Goal: Information Seeking & Learning: Learn about a topic

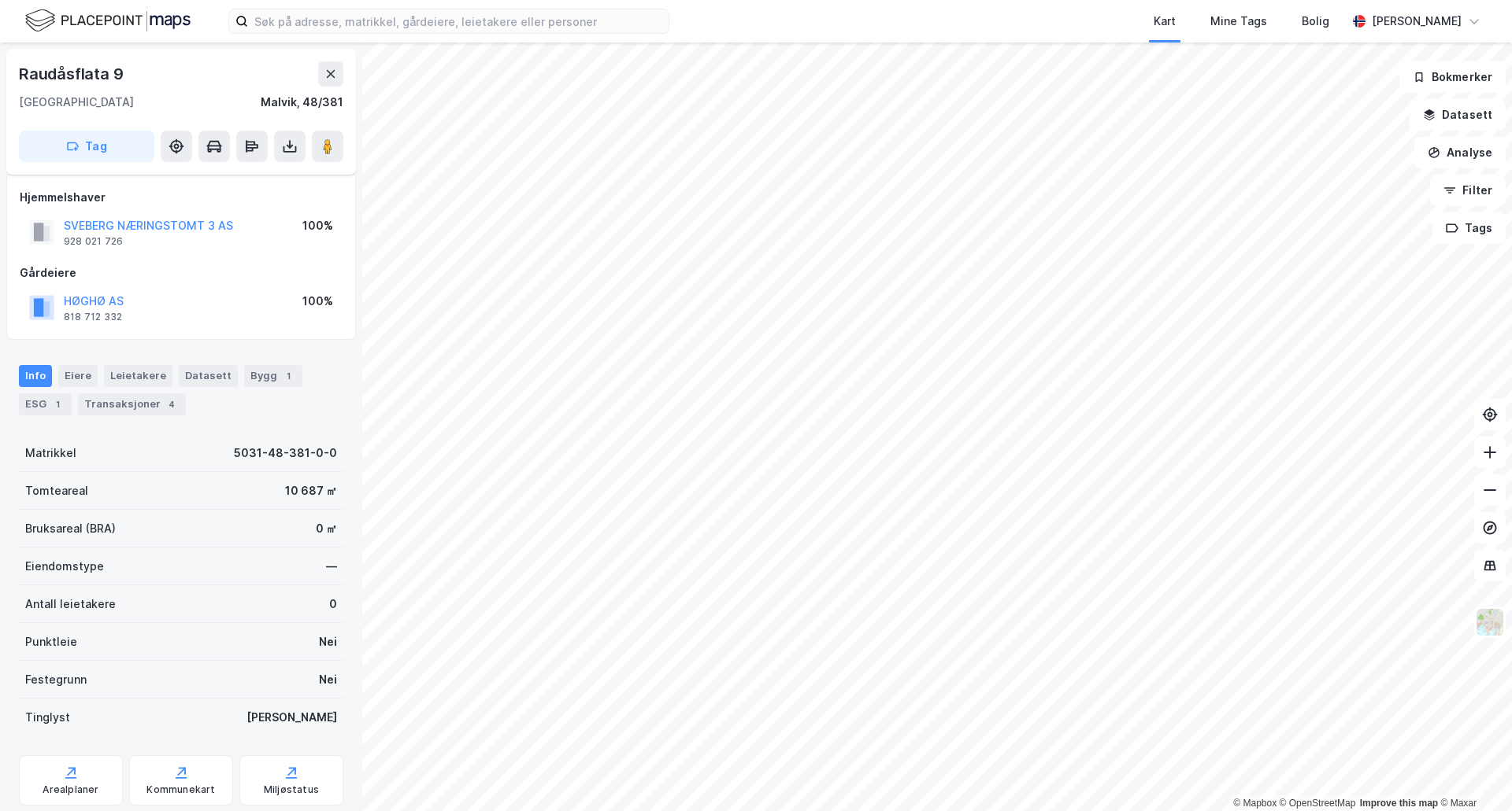
scroll to position [15, 0]
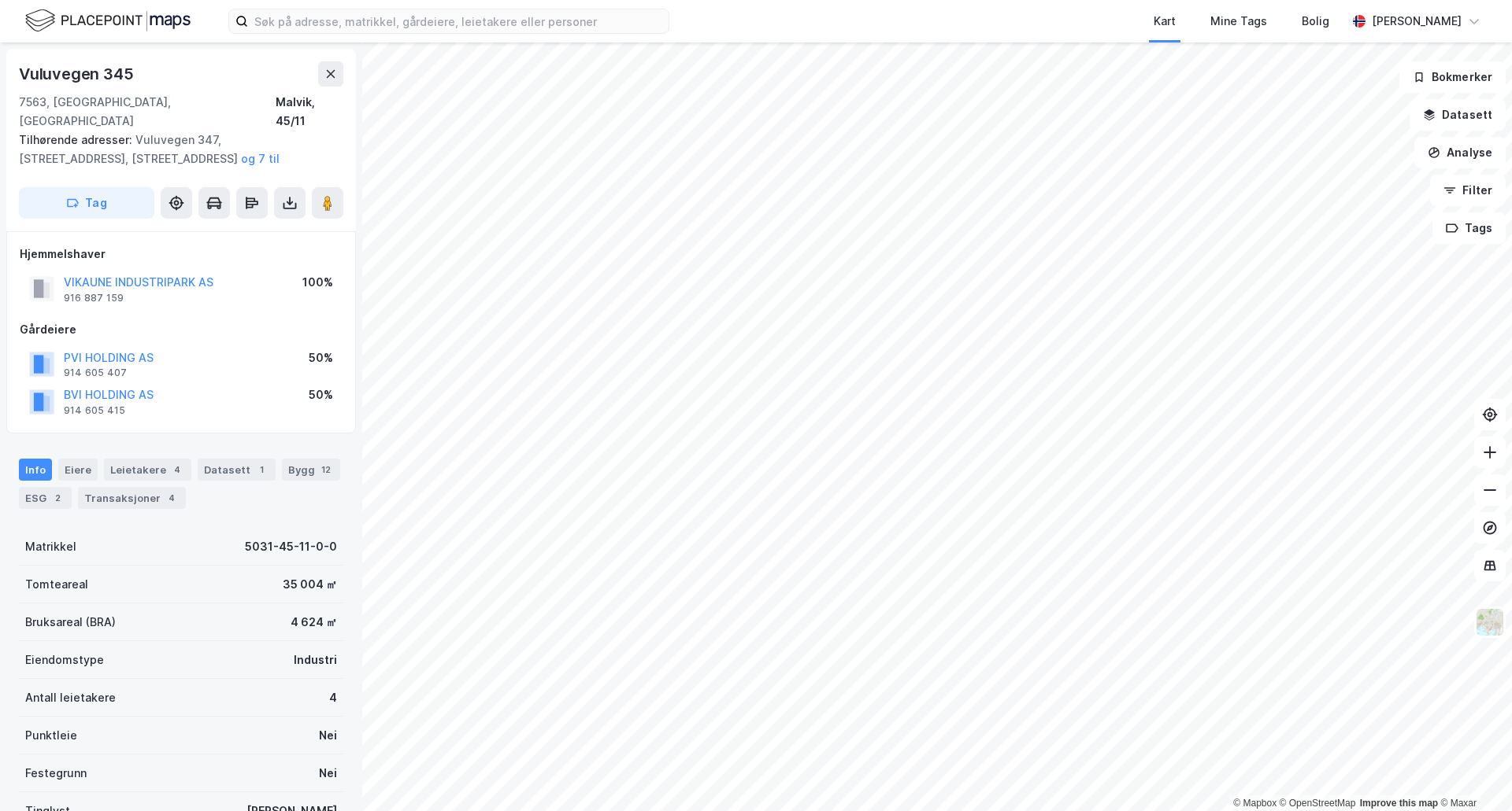
scroll to position [15, 0]
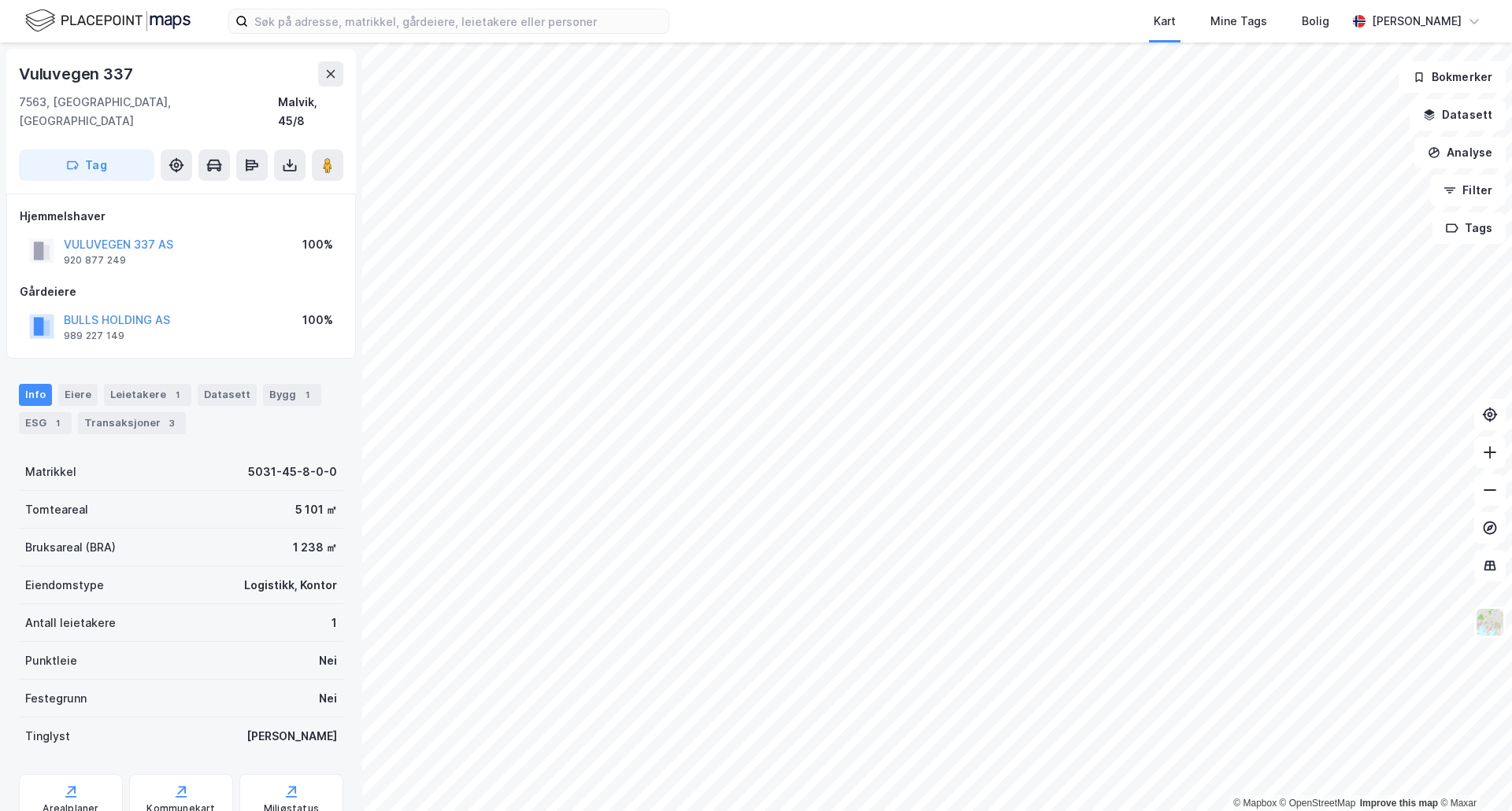
scroll to position [15, 0]
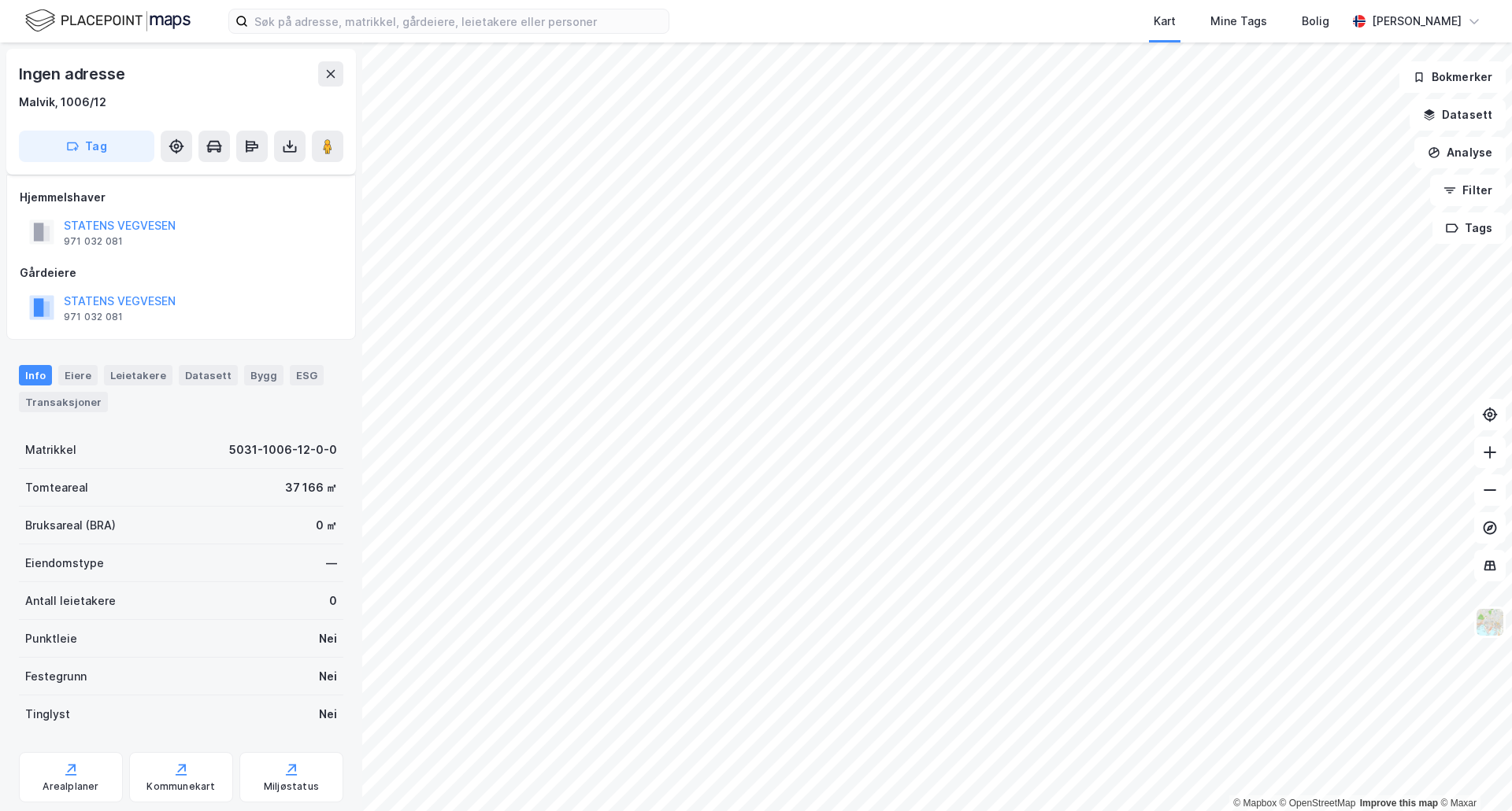
scroll to position [15, 0]
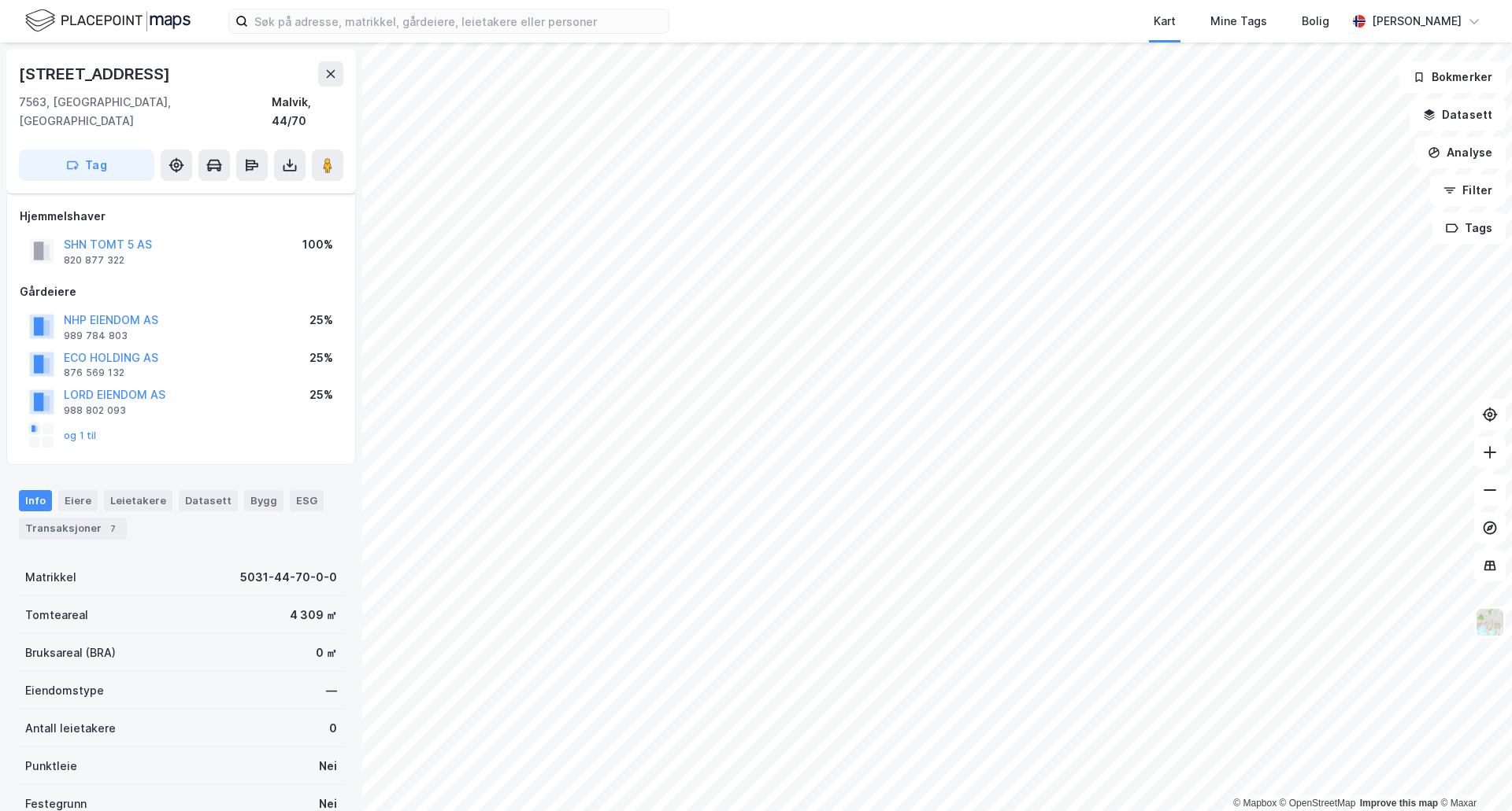
scroll to position [15, 0]
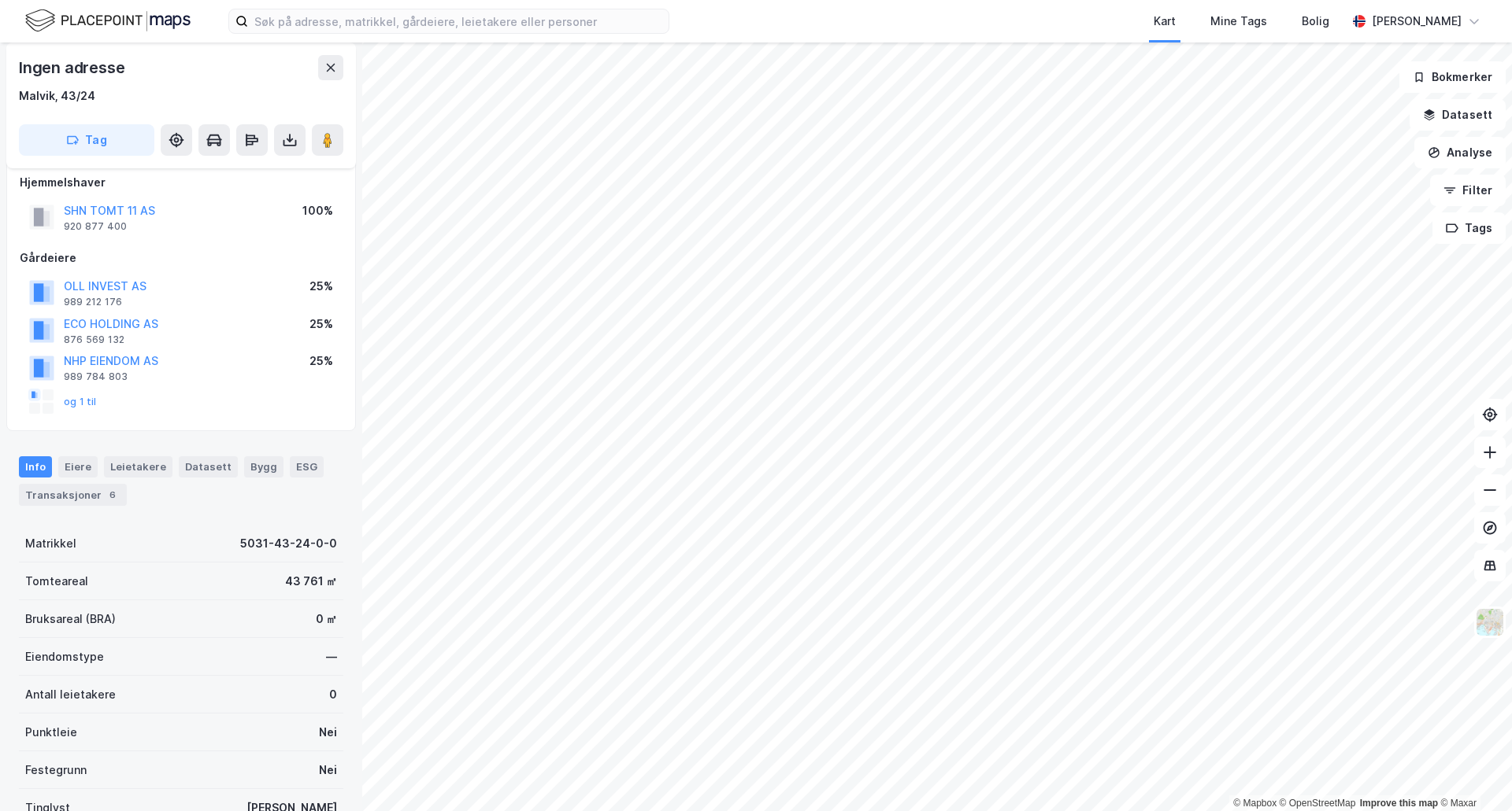
scroll to position [151, 0]
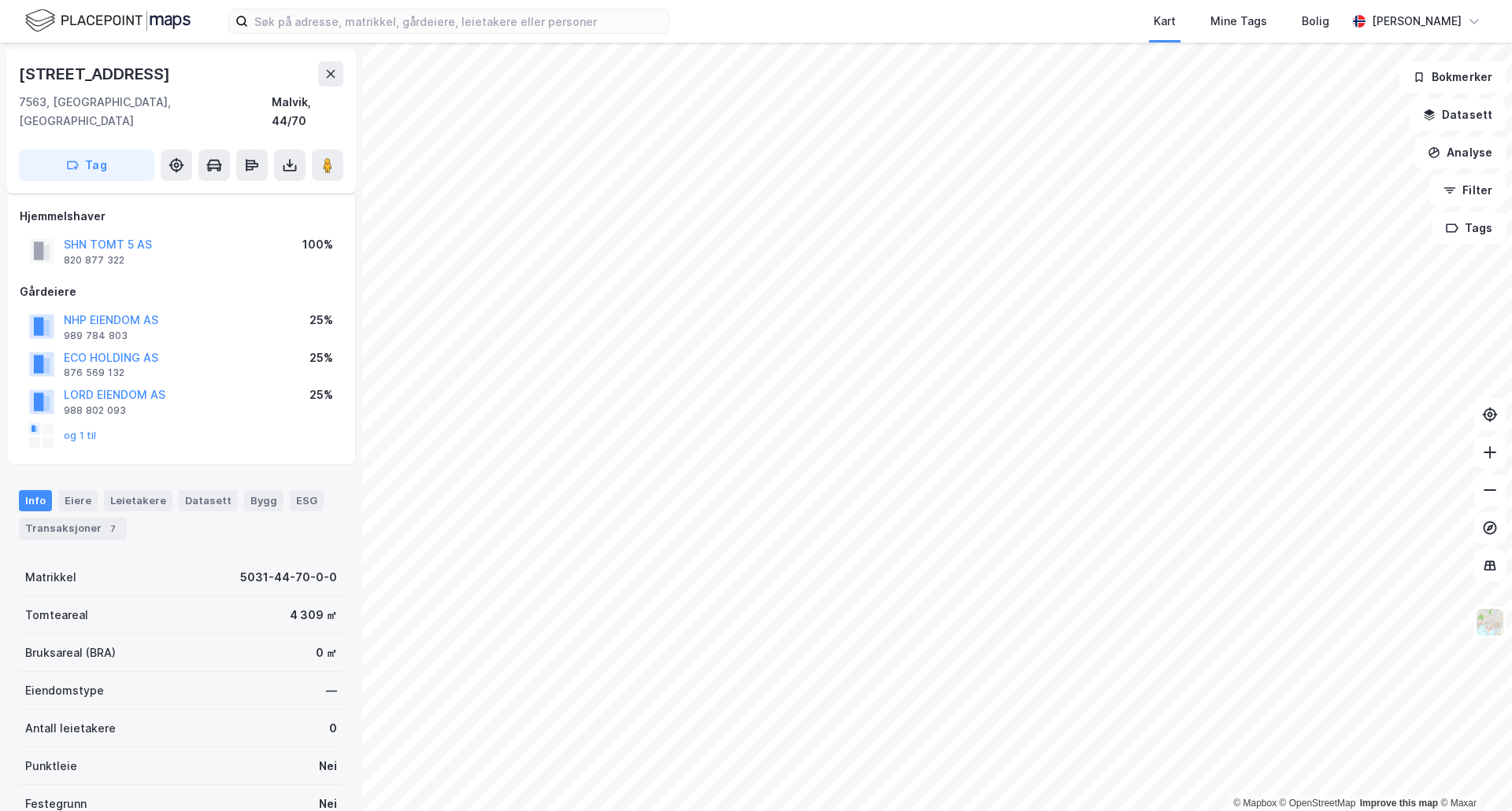
scroll to position [151, 0]
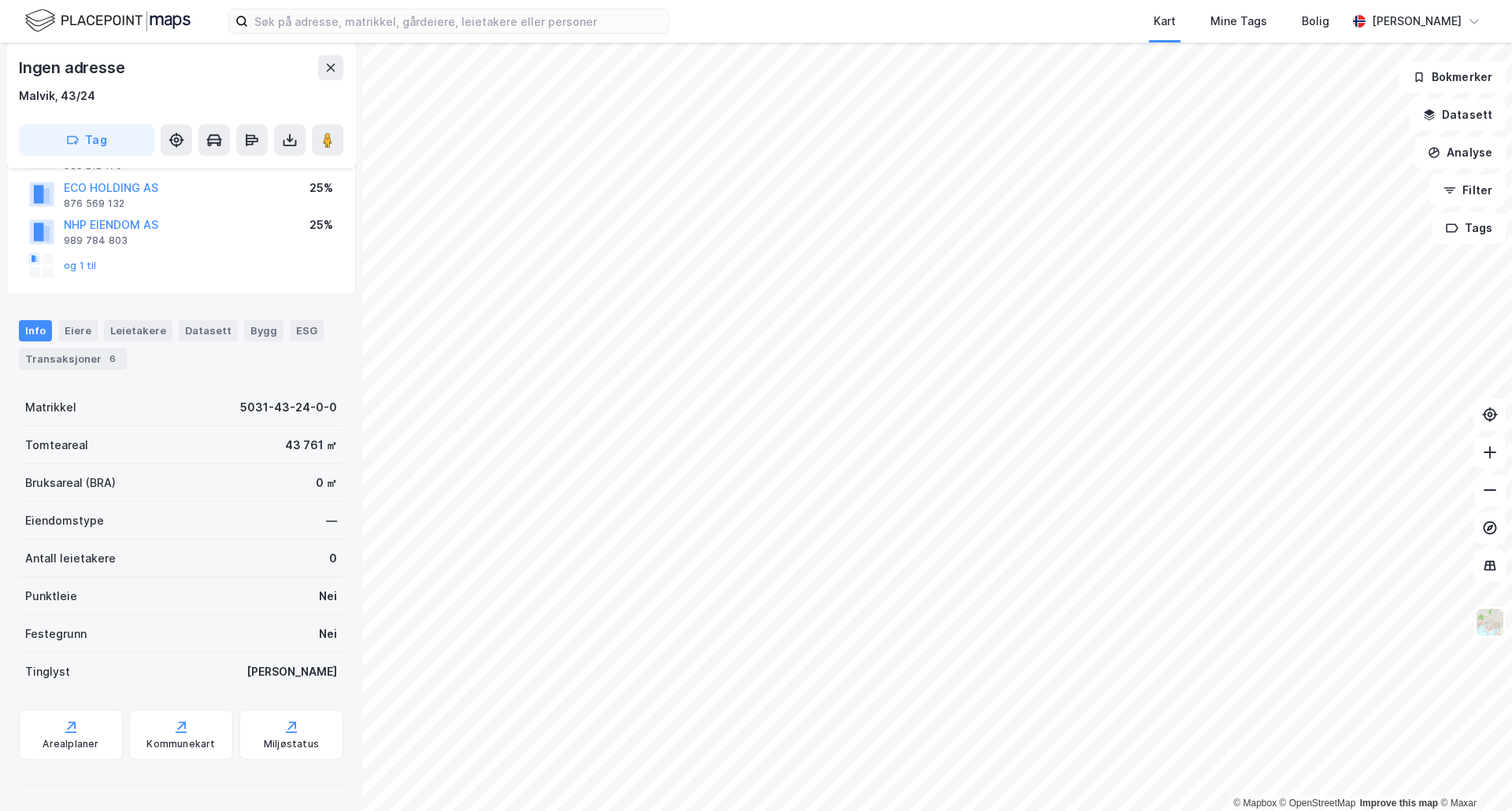
scroll to position [151, 0]
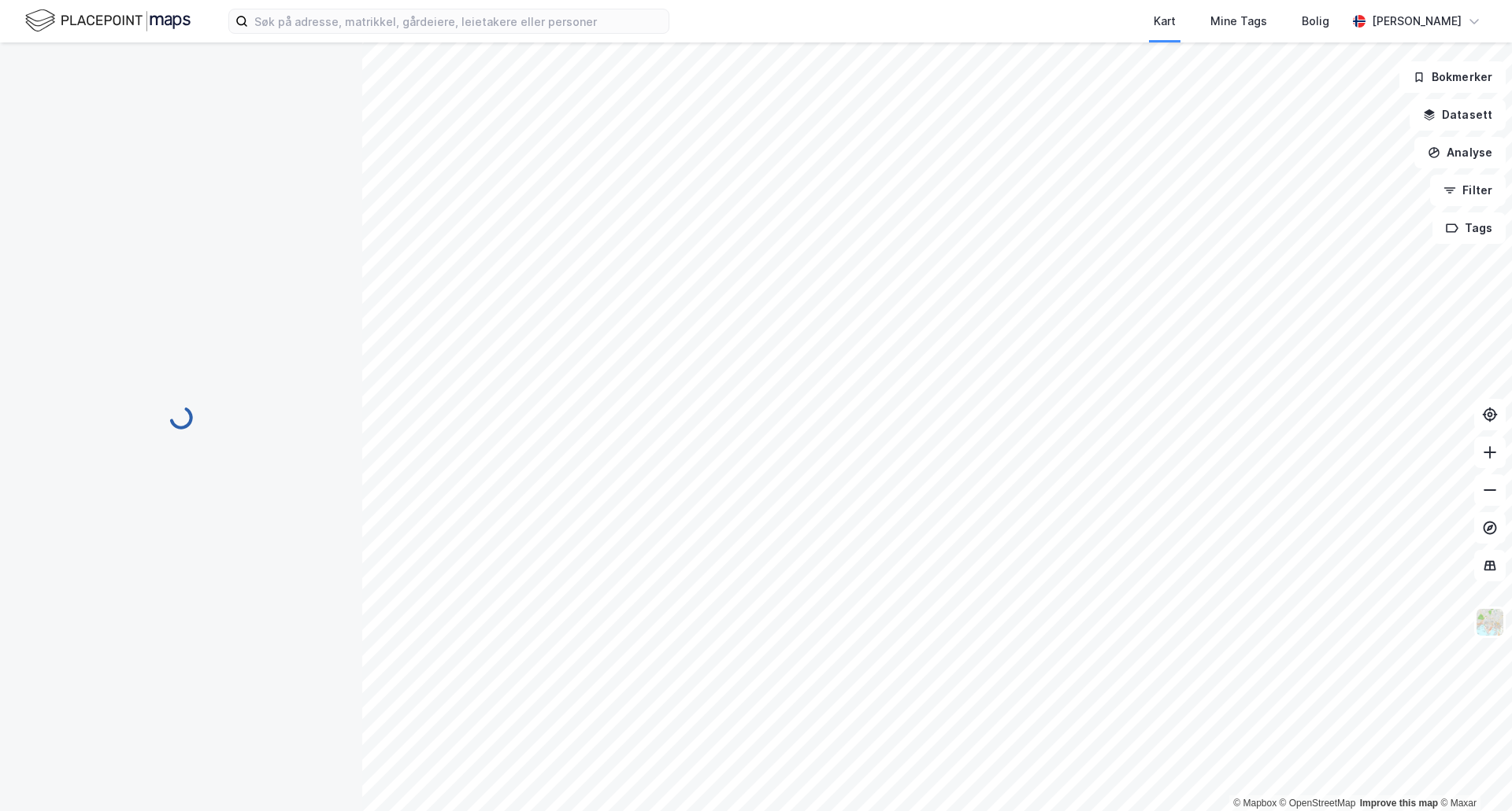
scroll to position [2, 0]
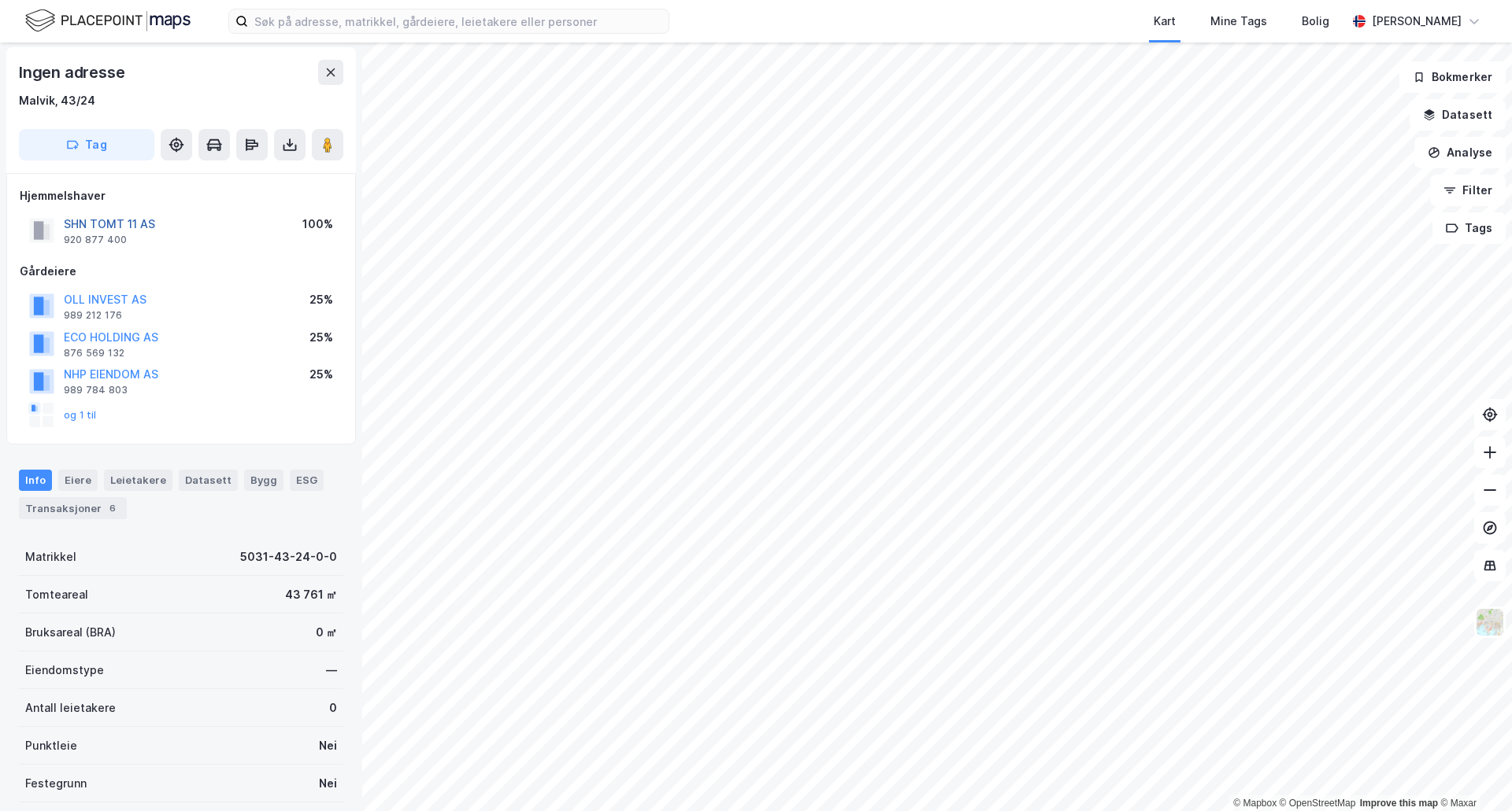
click at [0, 0] on button "SHN TOMT 11 AS" at bounding box center [0, 0] width 0 height 0
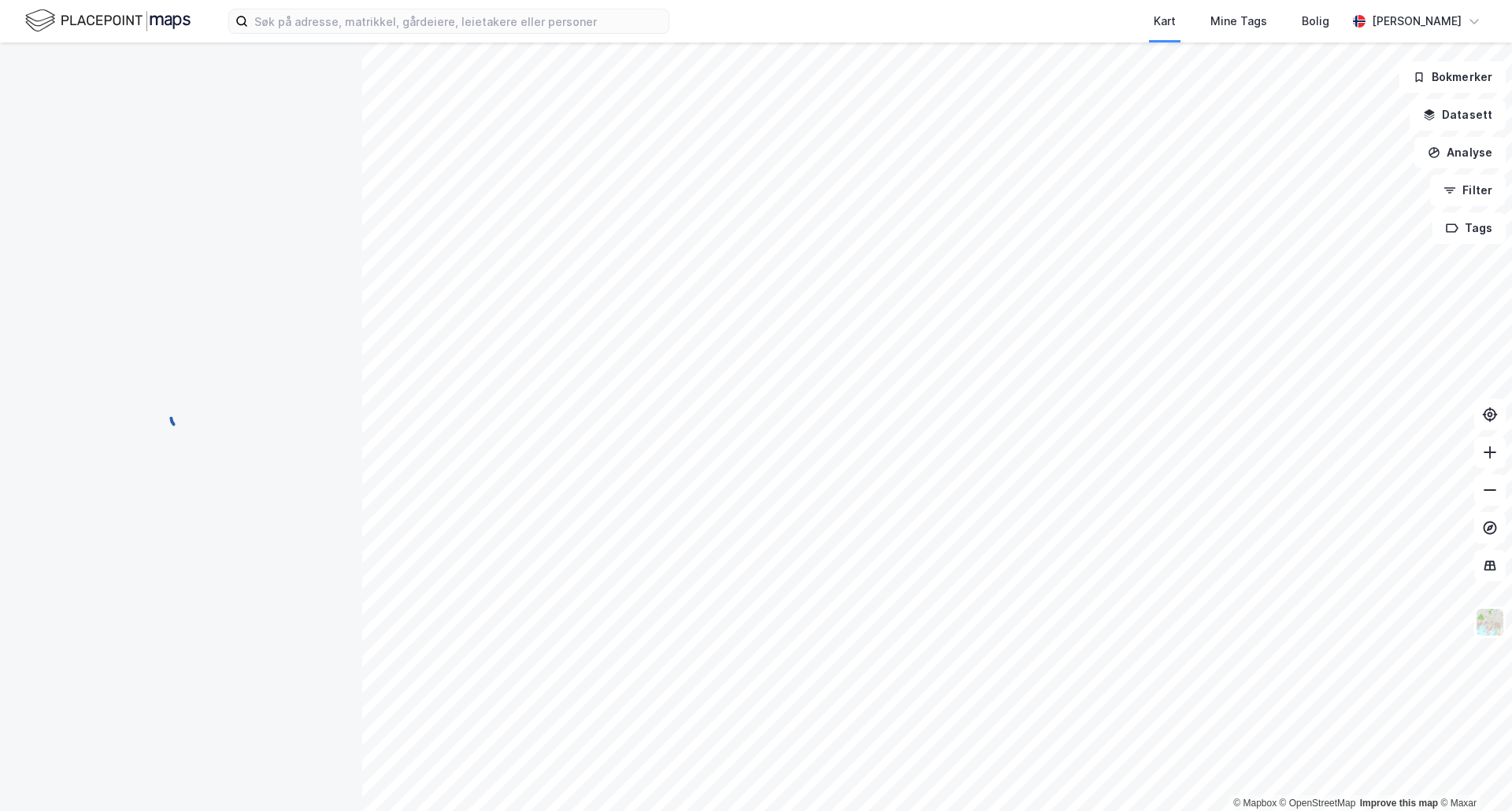
scroll to position [2, 0]
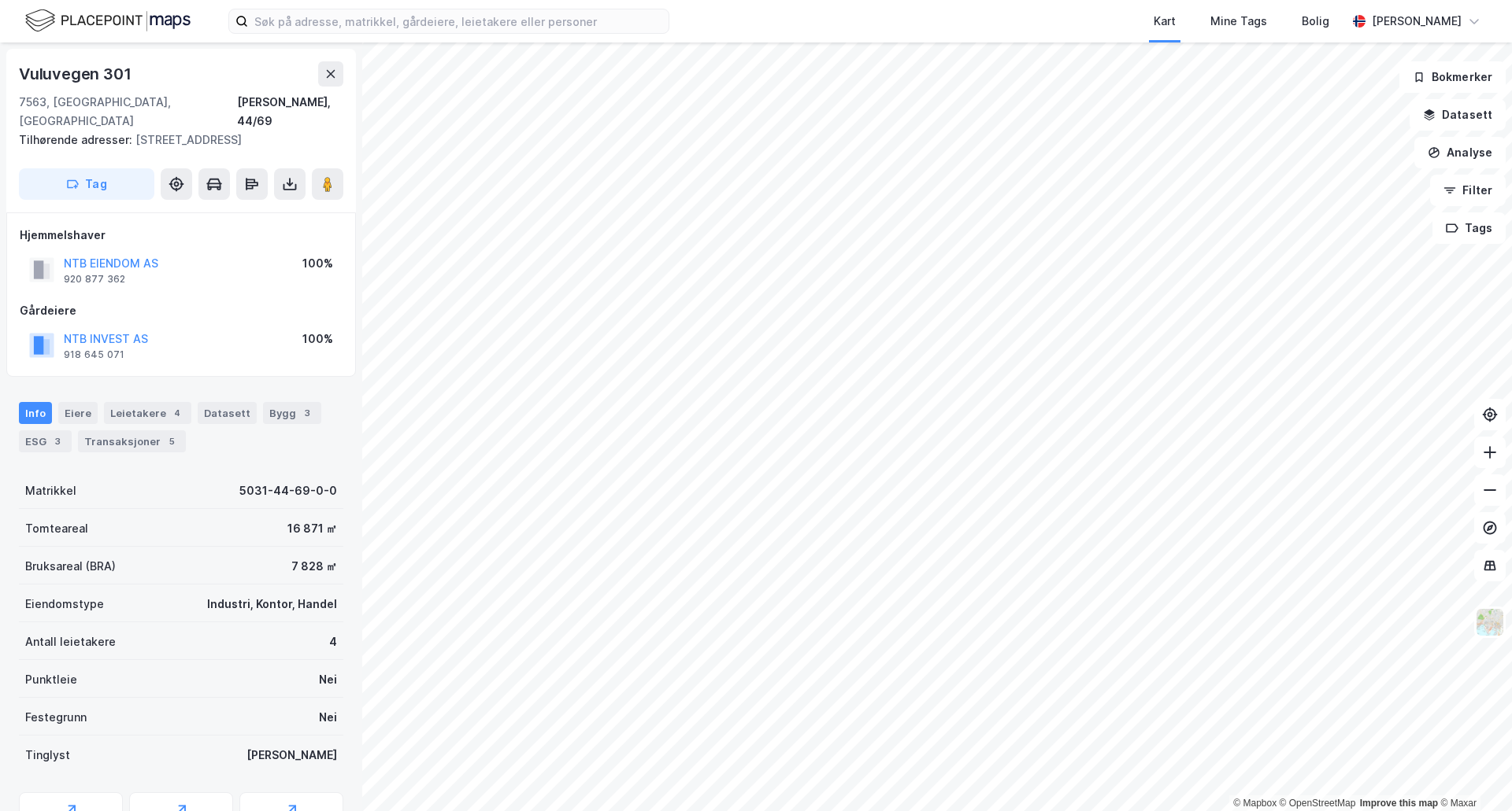
scroll to position [2, 0]
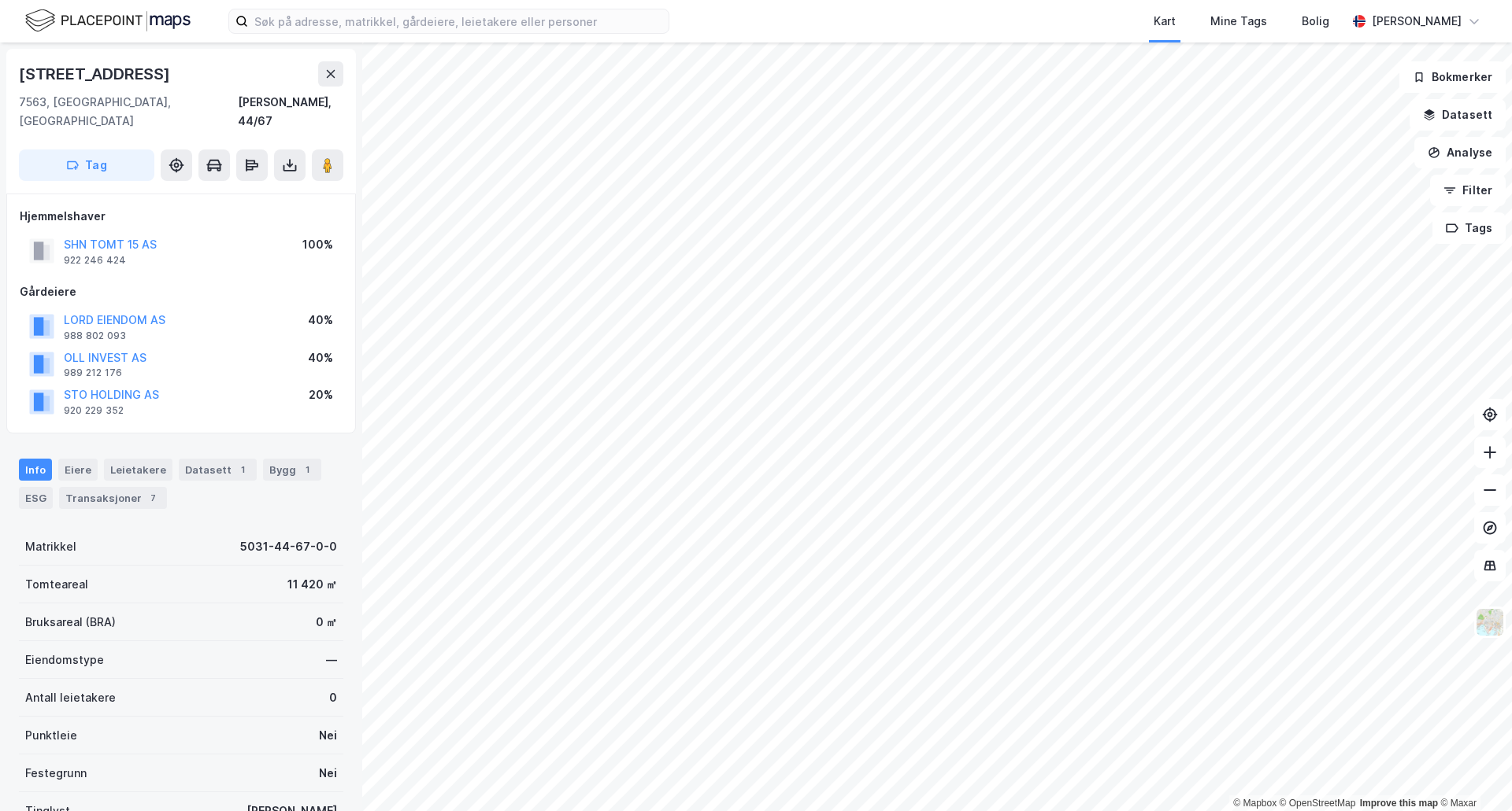
scroll to position [2, 0]
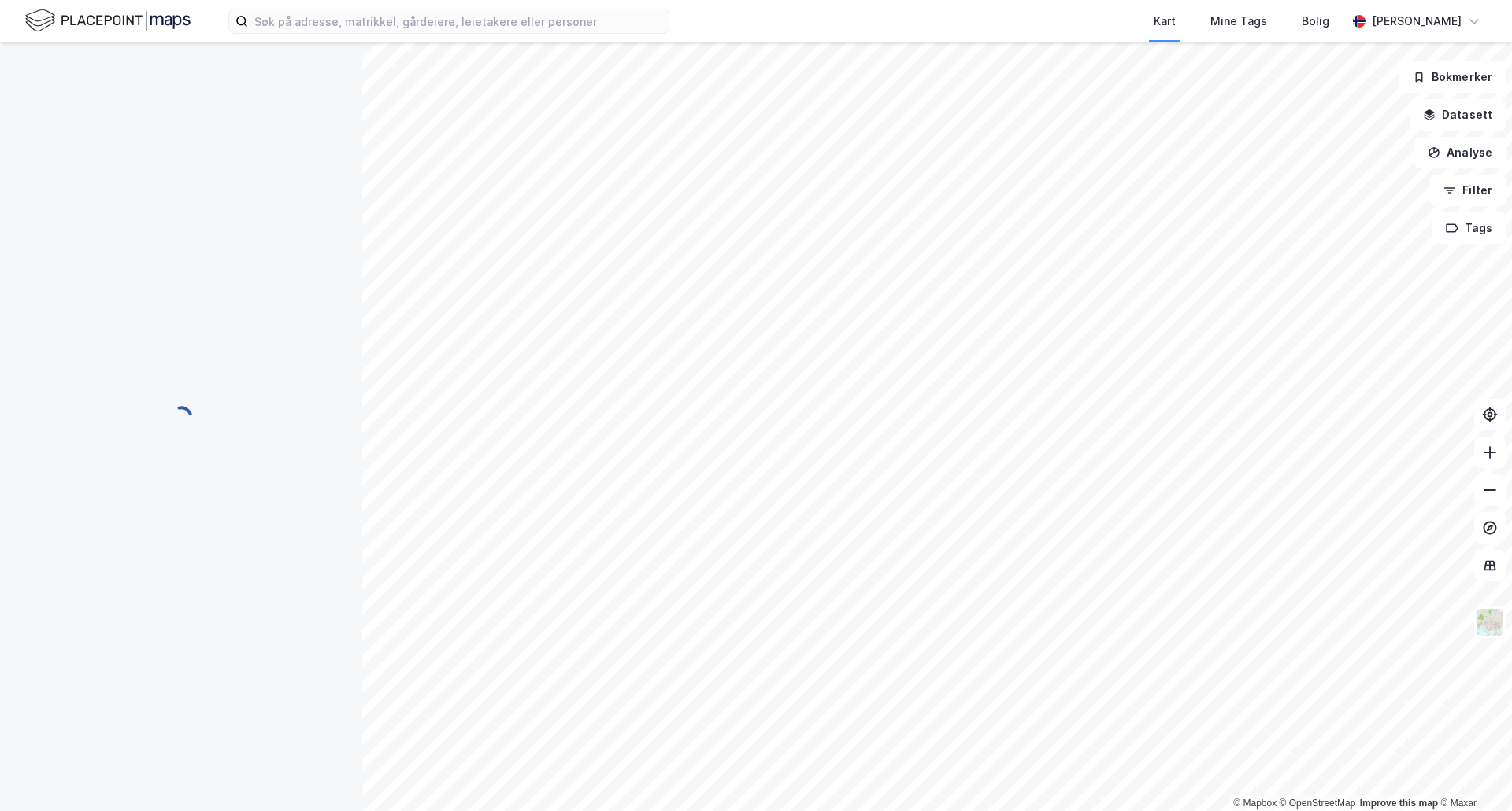
scroll to position [2, 0]
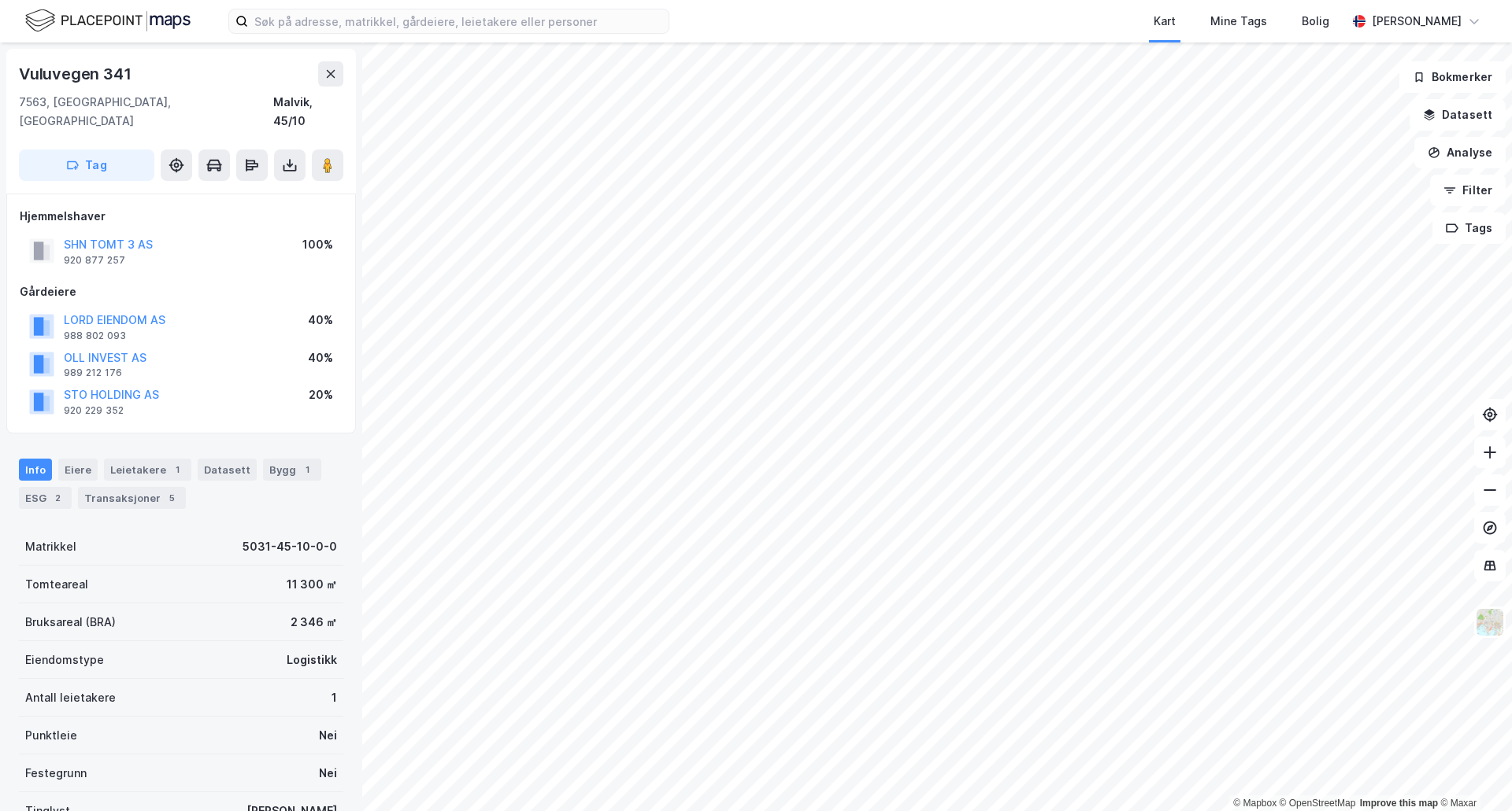
scroll to position [2, 0]
drag, startPoint x: 265, startPoint y: 559, endPoint x: 327, endPoint y: 575, distance: 64.0
click at [327, 575] on div "Tomteareal 11 420 ㎡" at bounding box center [181, 585] width 324 height 38
click at [288, 577] on div "Tomteareal 11 420 ㎡" at bounding box center [181, 585] width 324 height 38
drag, startPoint x: 269, startPoint y: 562, endPoint x: 323, endPoint y: 567, distance: 54.2
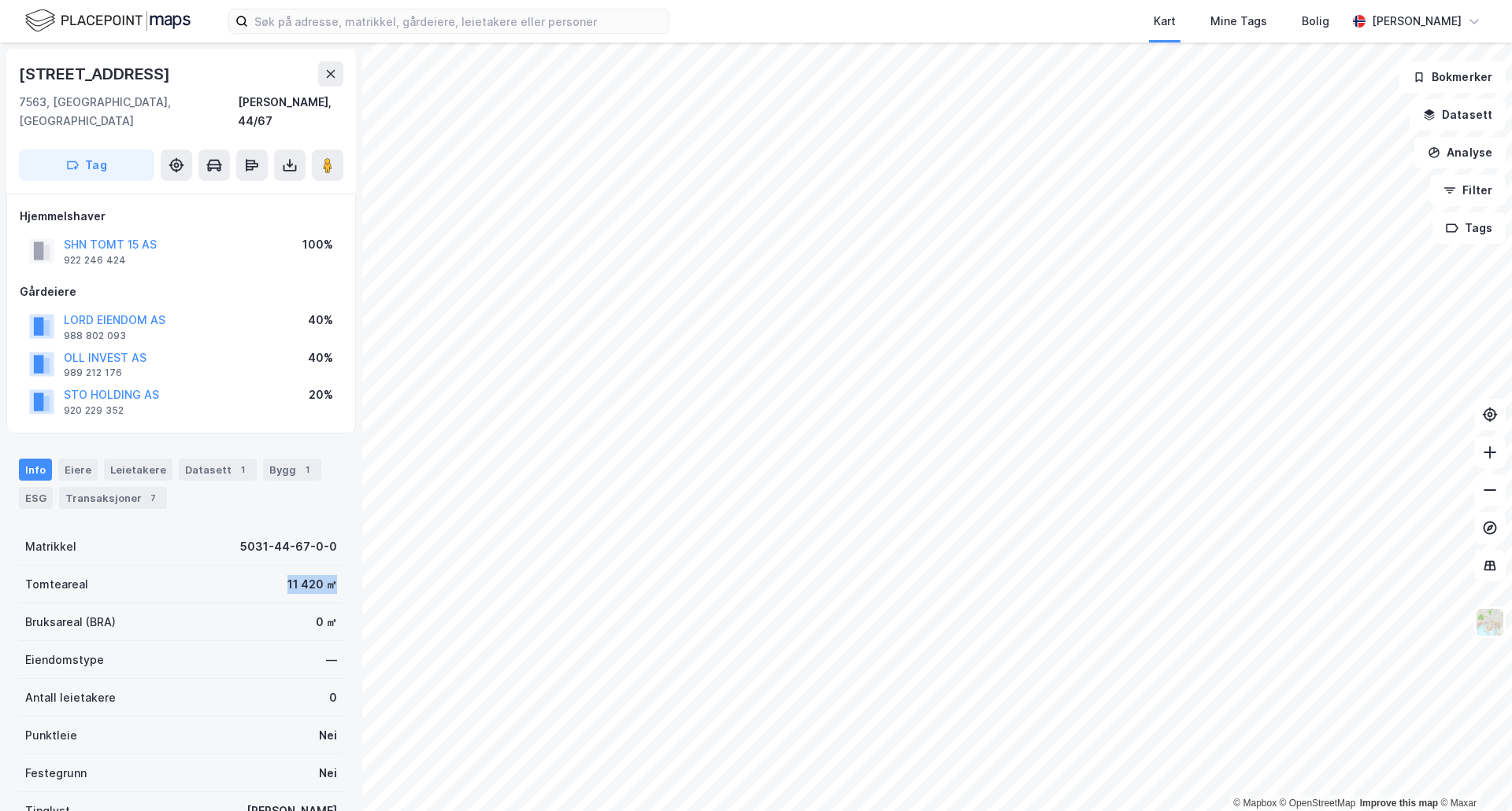
click at [323, 567] on div "Tomteareal 11 420 ㎡" at bounding box center [181, 585] width 324 height 38
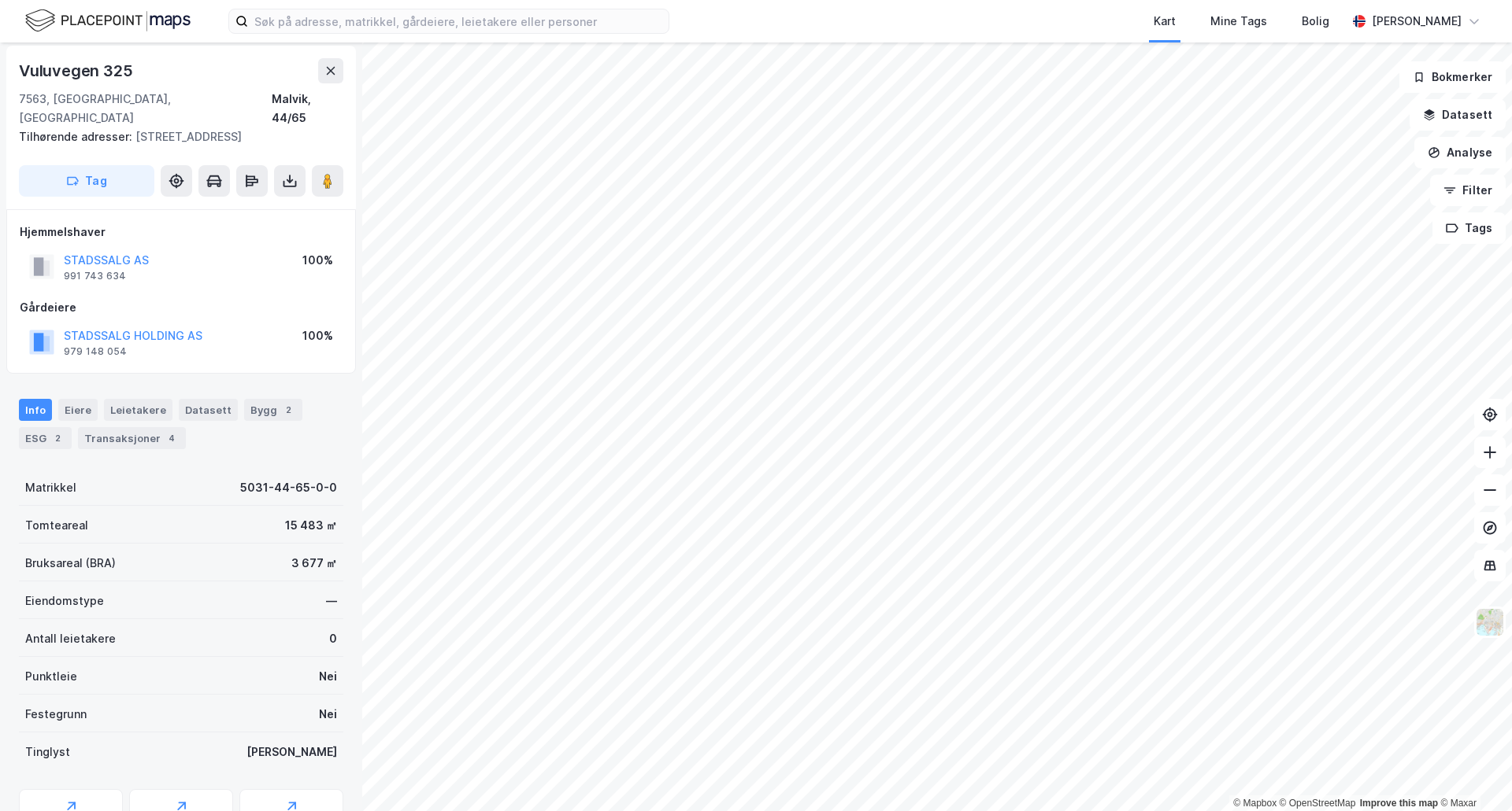
scroll to position [3, 0]
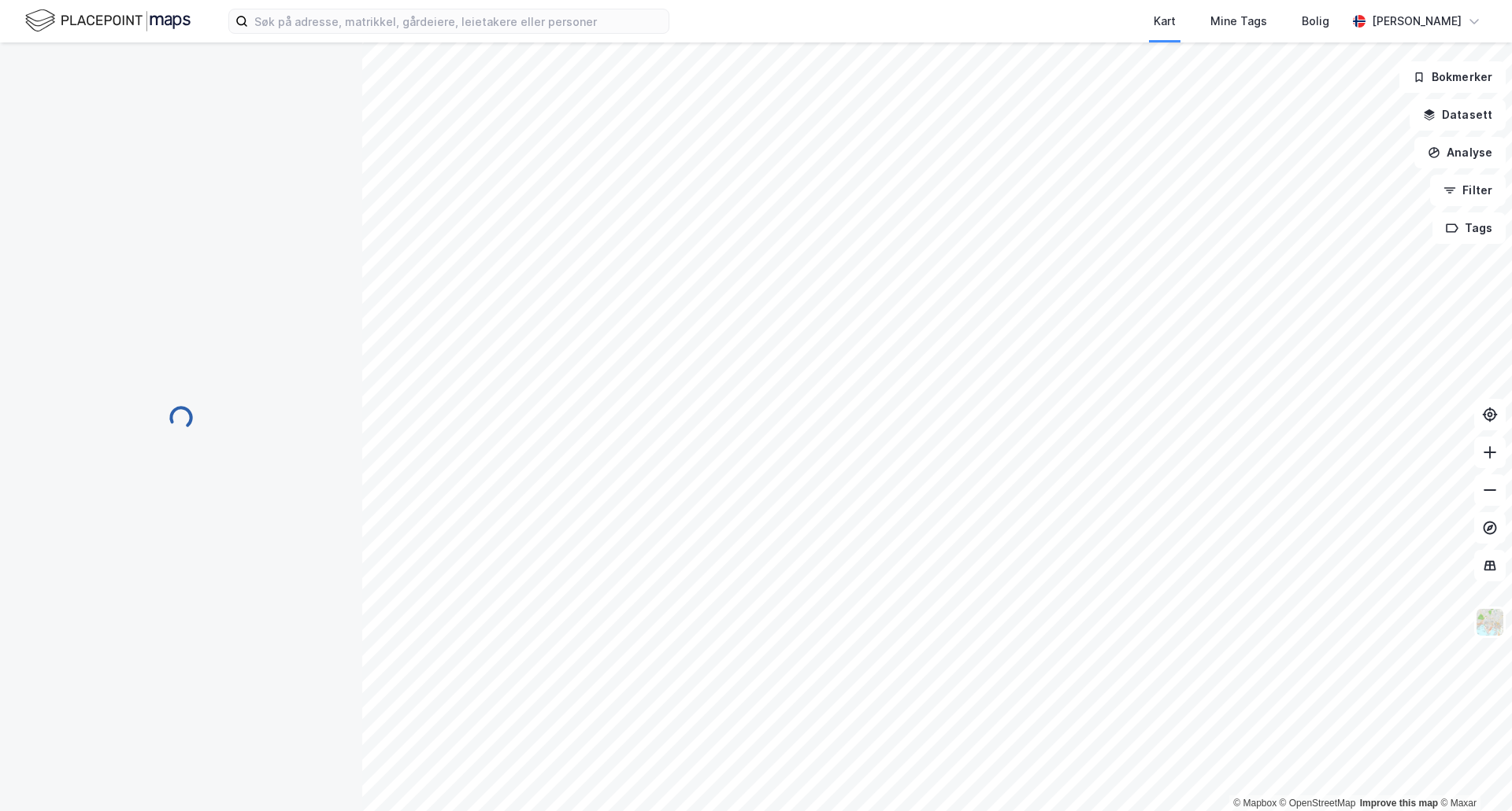
scroll to position [3, 0]
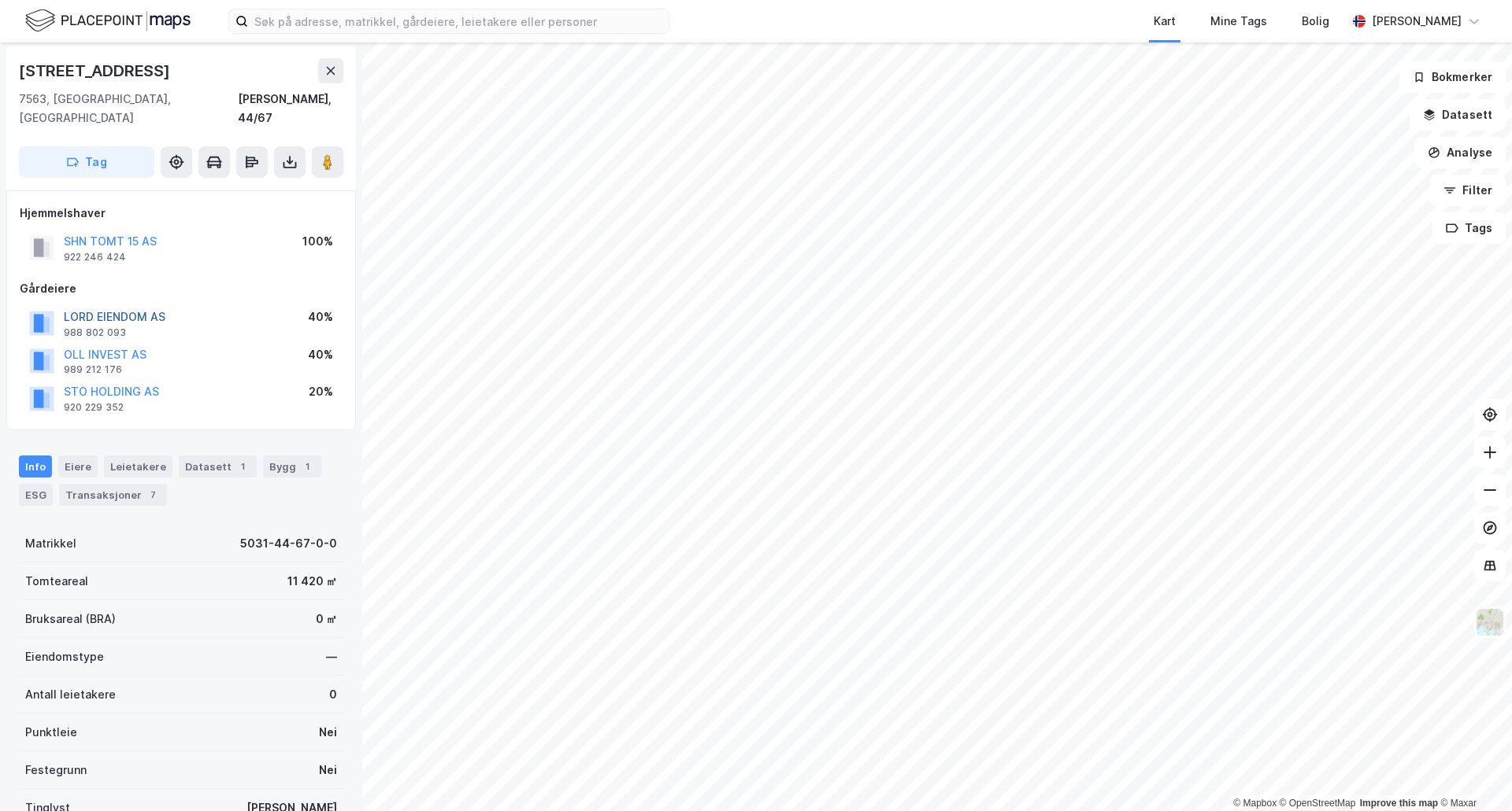
click at [0, 0] on button "LORD EIENDOM AS" at bounding box center [0, 0] width 0 height 0
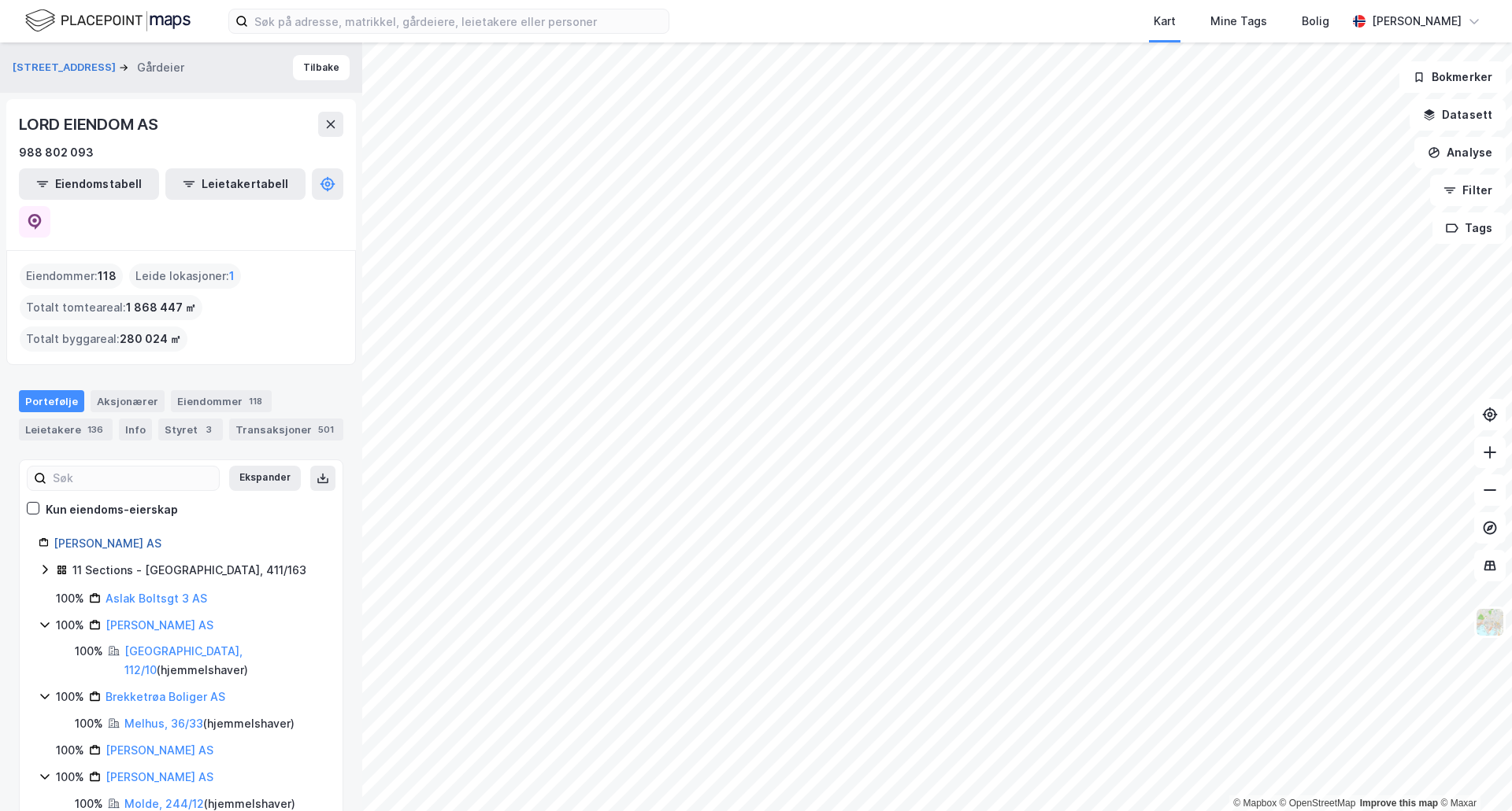
click at [89, 536] on link "[PERSON_NAME] AS" at bounding box center [107, 543] width 108 height 14
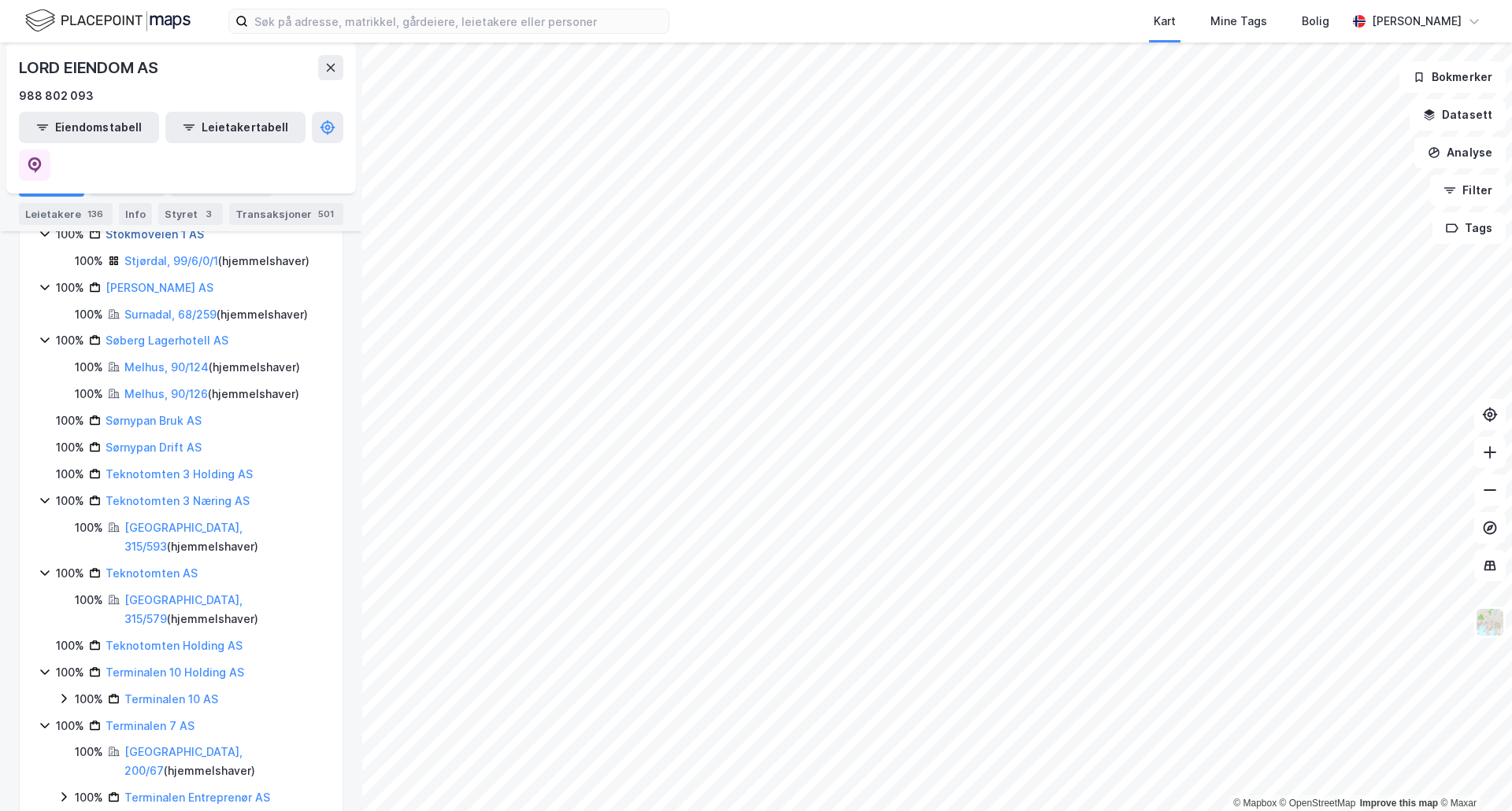
scroll to position [3271, 0]
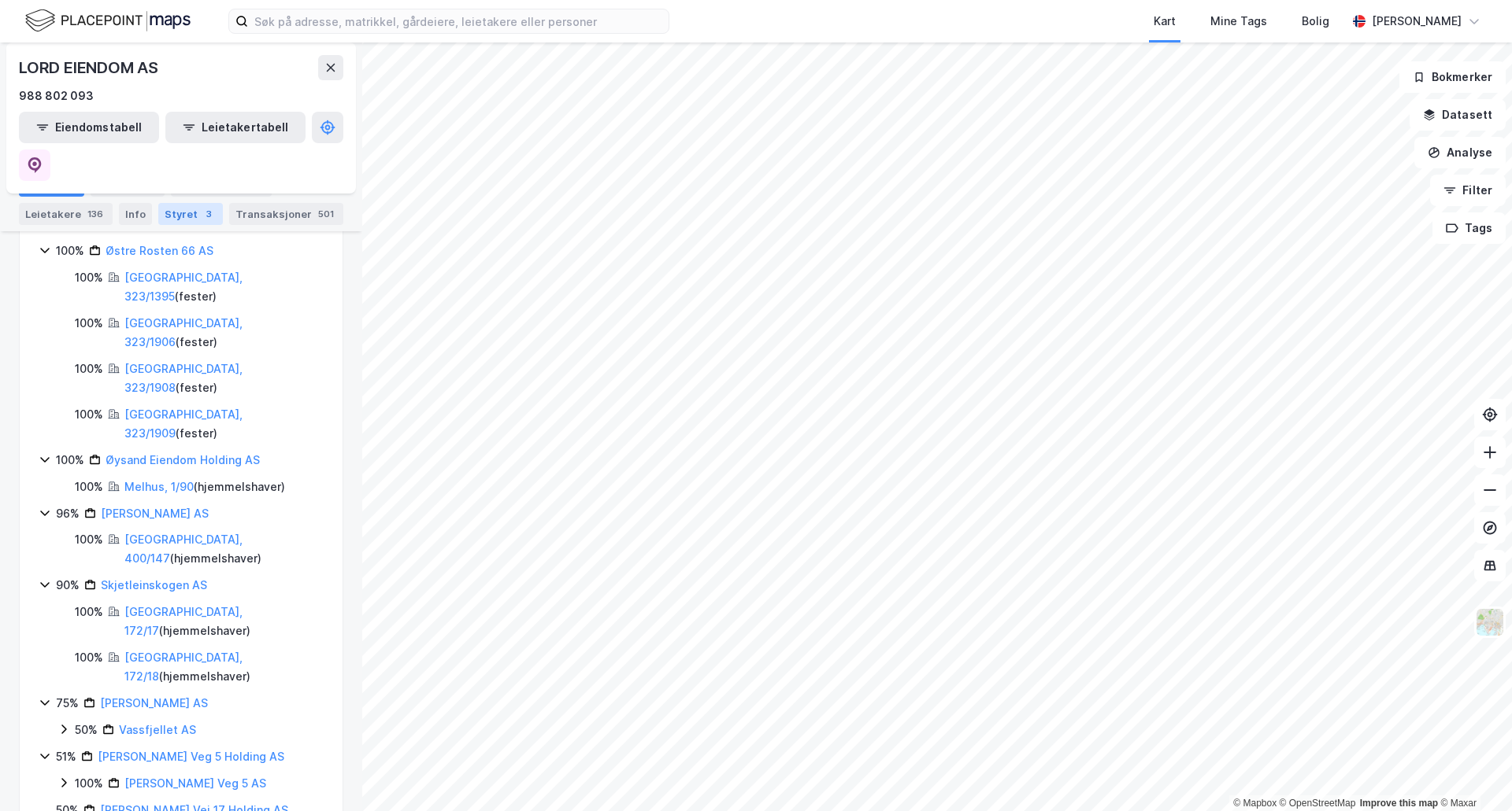
click at [174, 214] on div "Styret 3" at bounding box center [190, 214] width 64 height 22
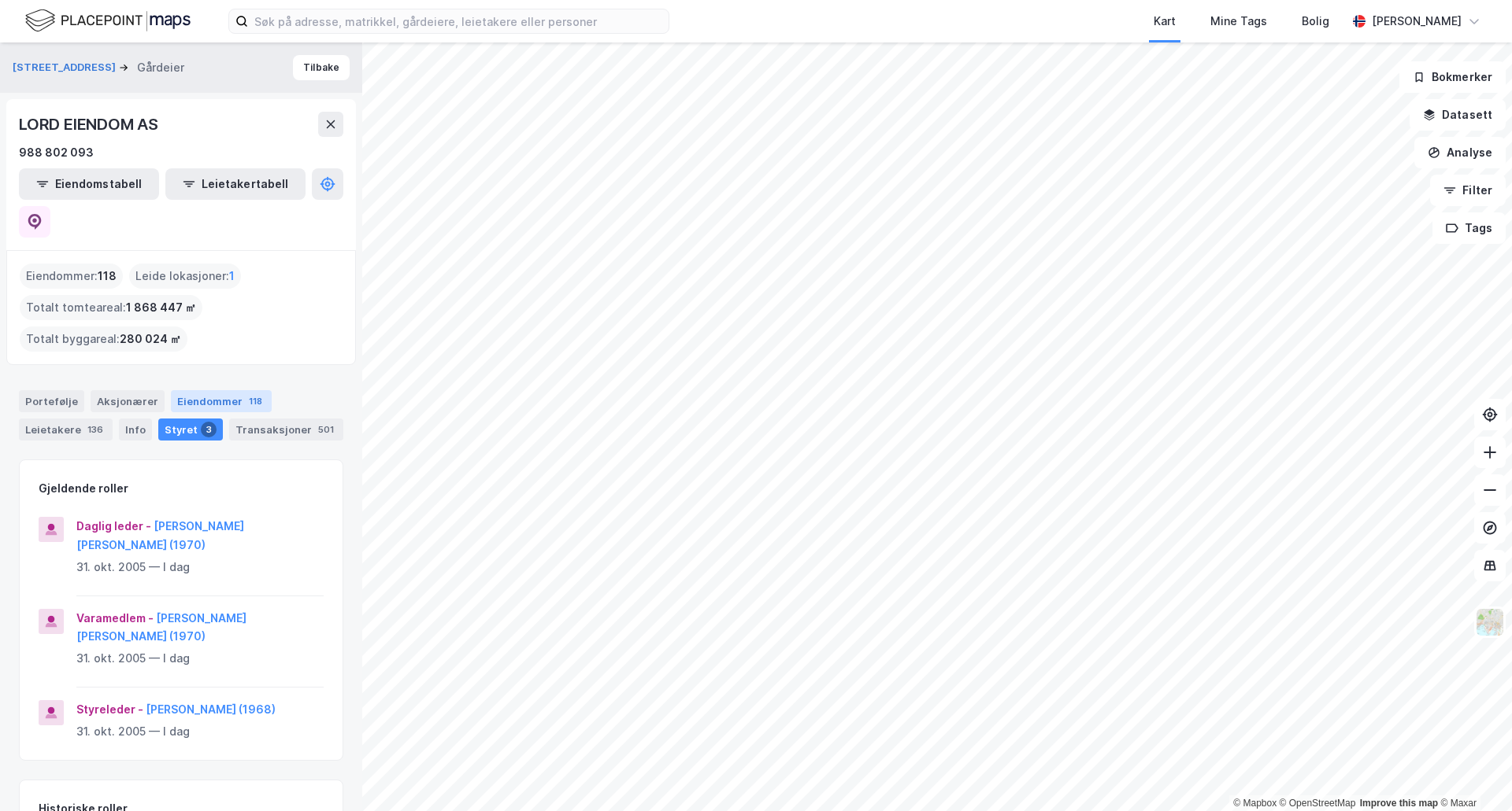
click at [210, 390] on div "Eiendommer 118" at bounding box center [221, 401] width 101 height 22
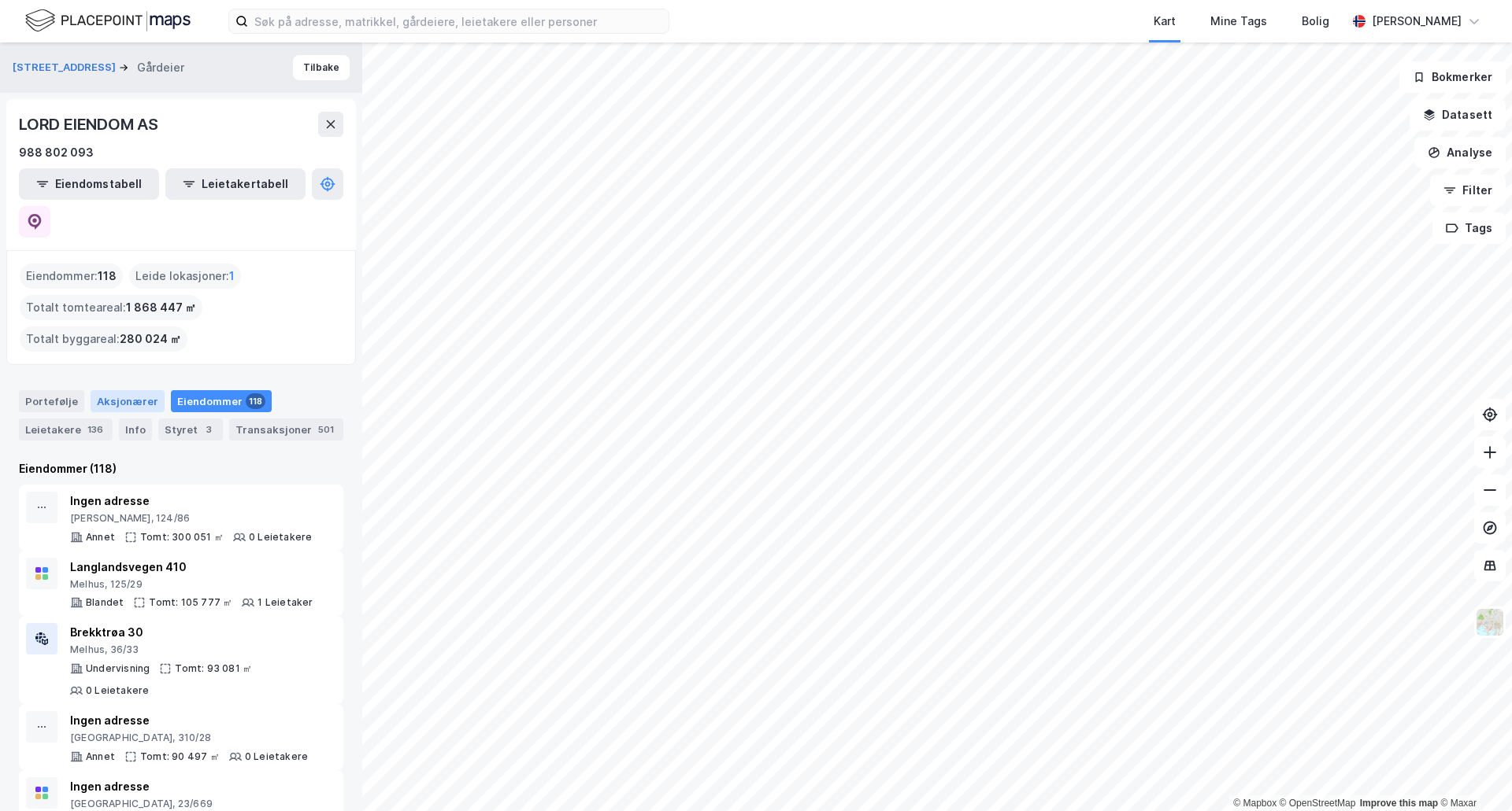
click at [104, 390] on div "Aksjonærer" at bounding box center [127, 401] width 74 height 22
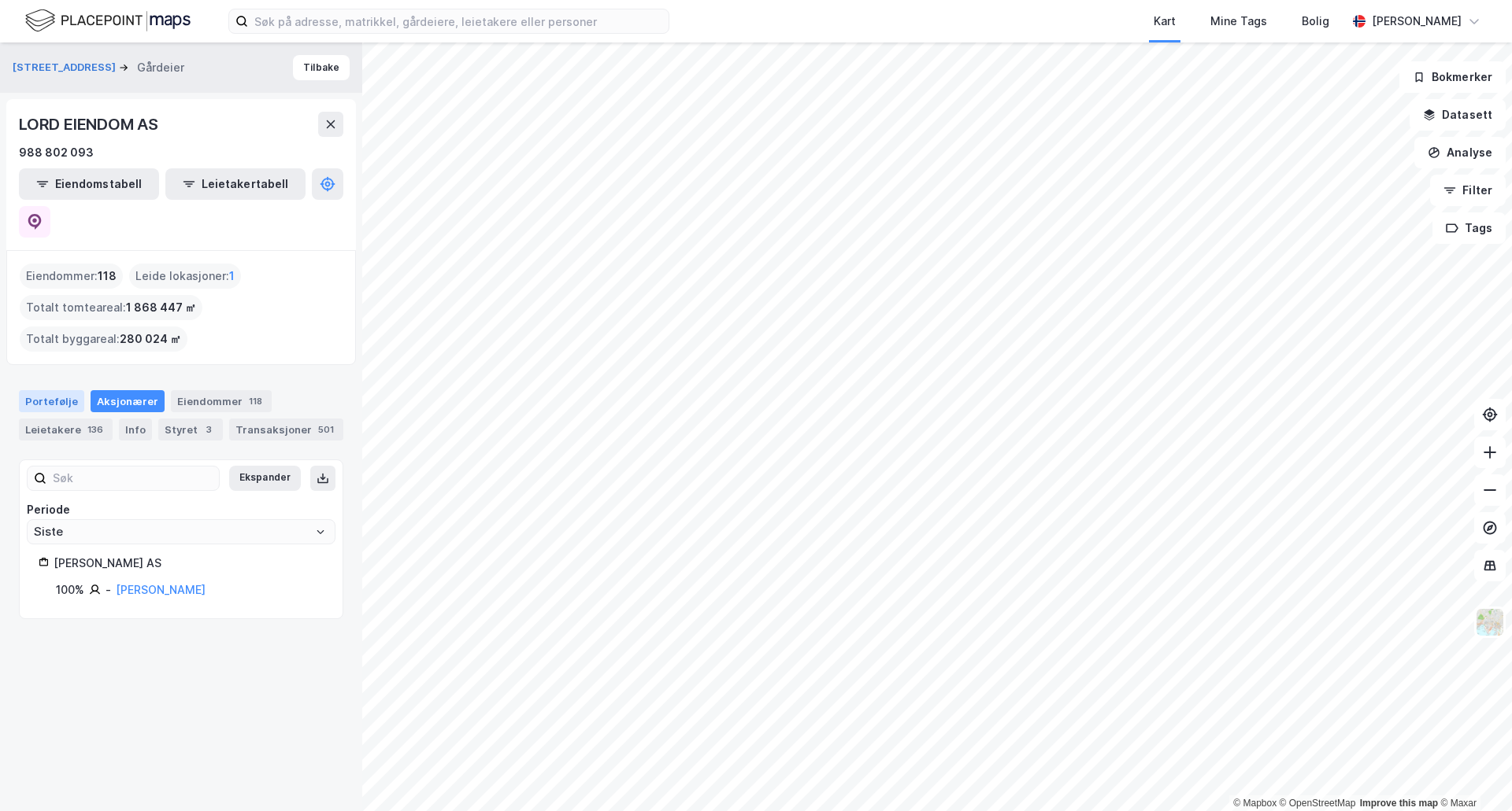
click at [49, 390] on div "Portefølje" at bounding box center [51, 401] width 65 height 22
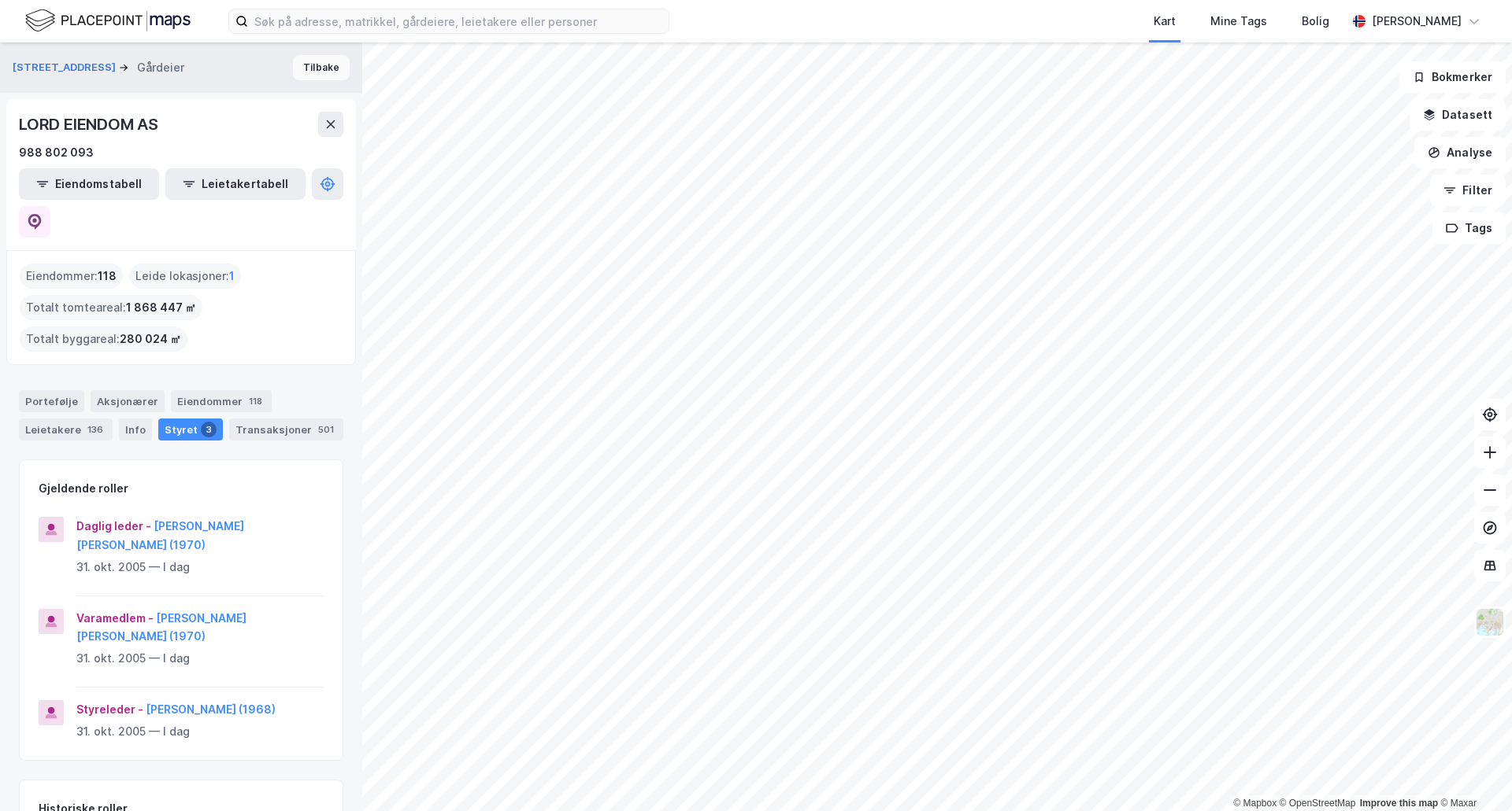
click at [318, 67] on button "Tilbake" at bounding box center [320, 67] width 56 height 25
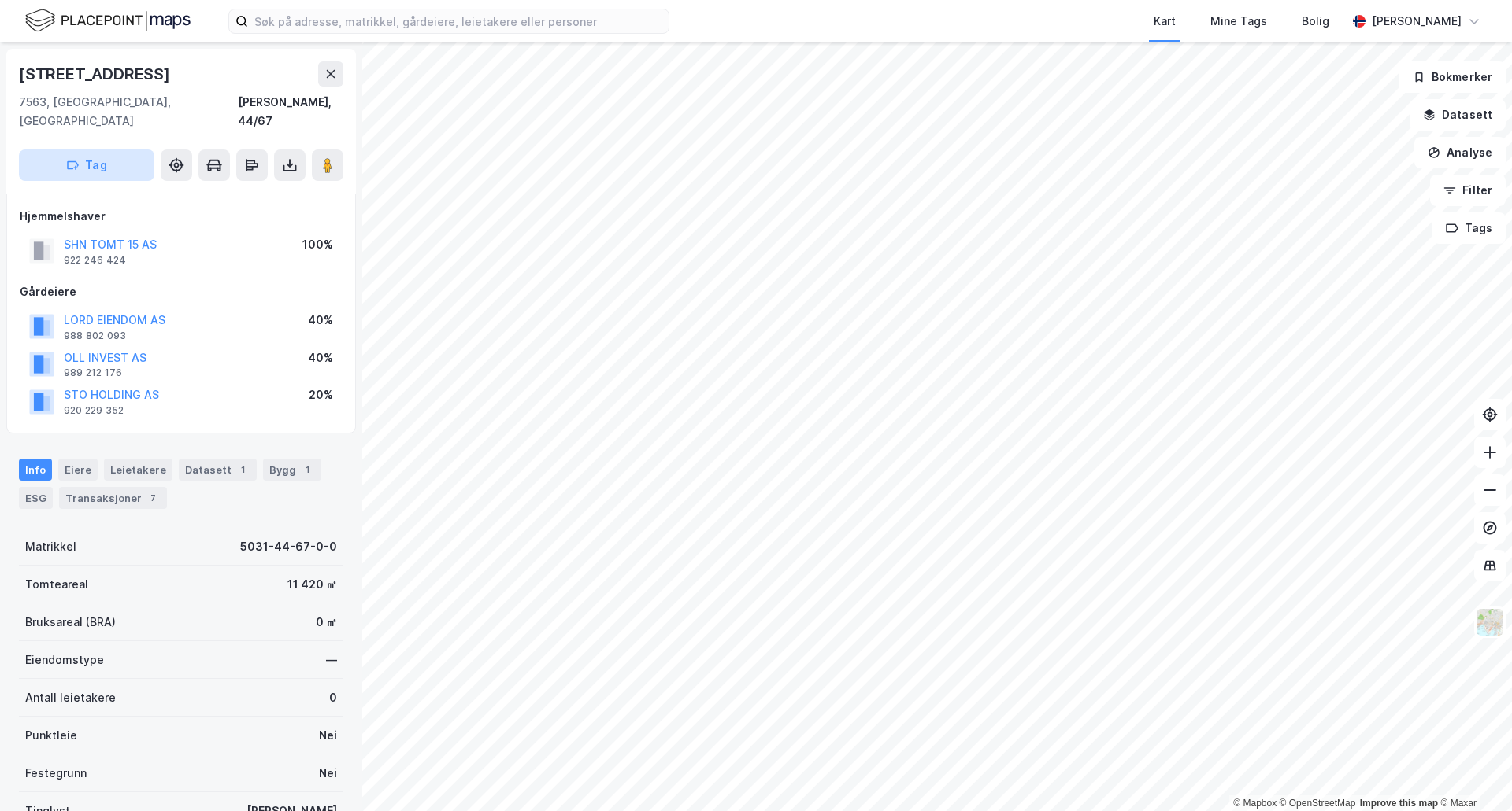
scroll to position [3, 0]
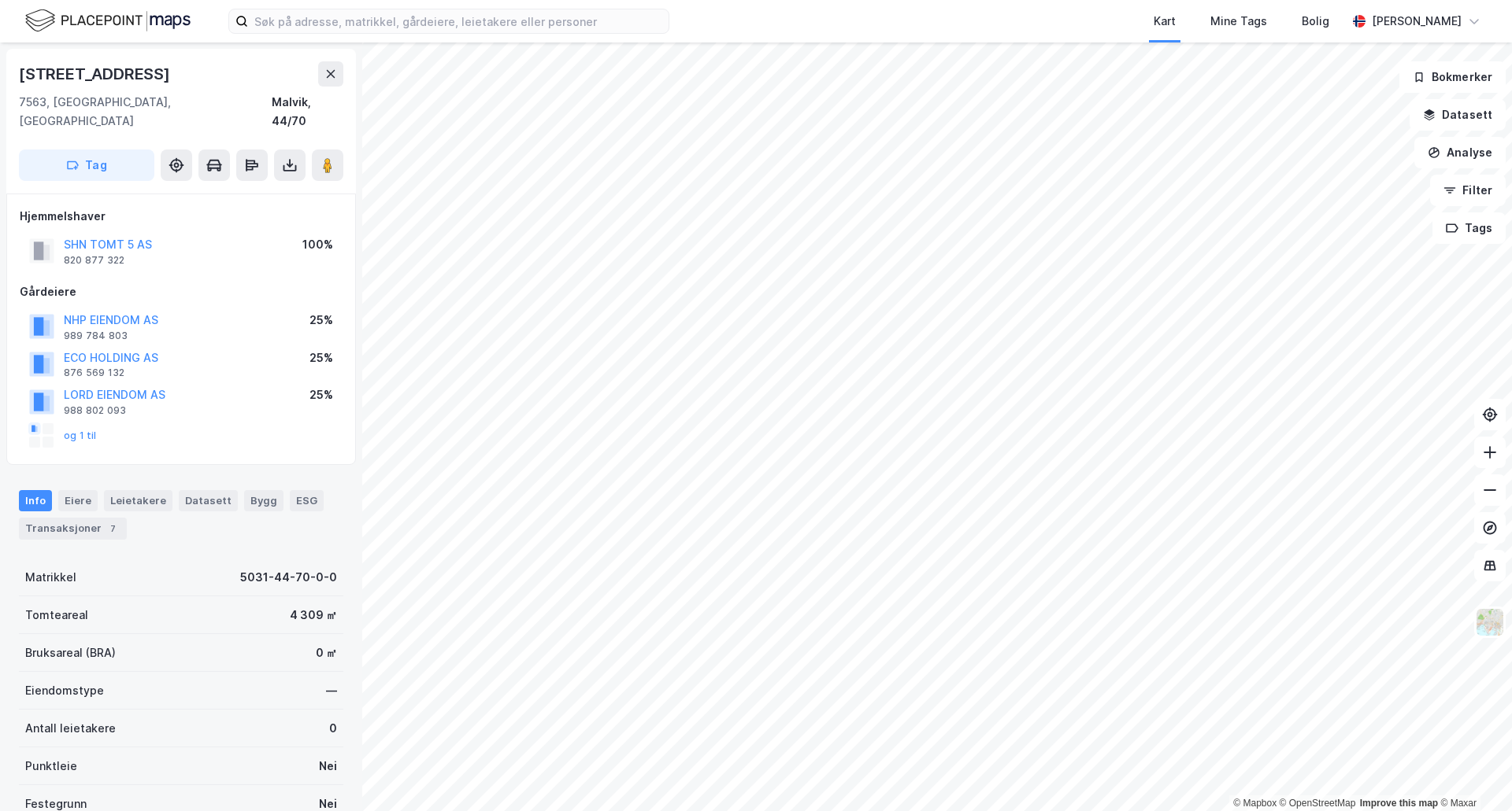
scroll to position [3, 0]
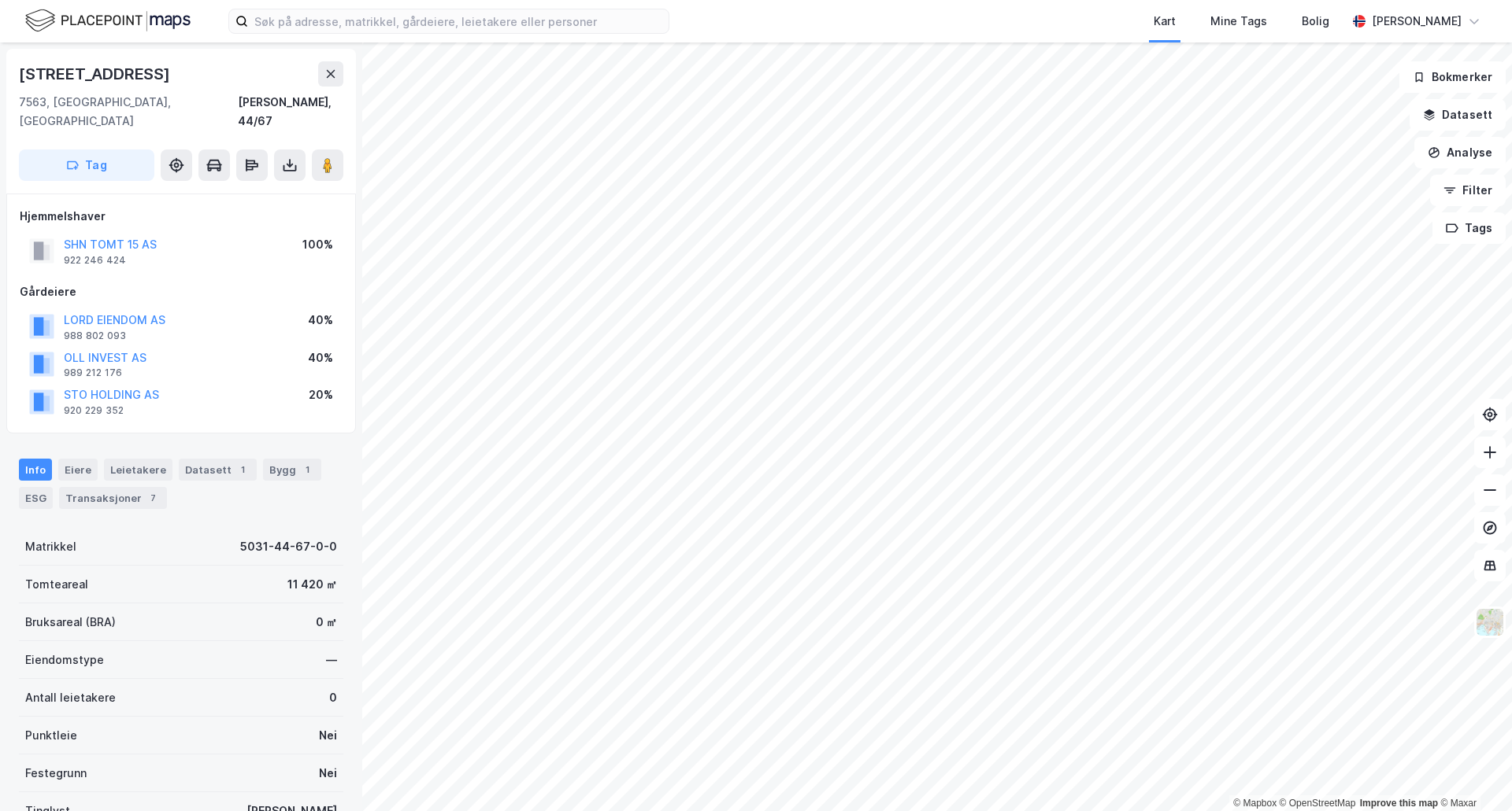
scroll to position [3, 0]
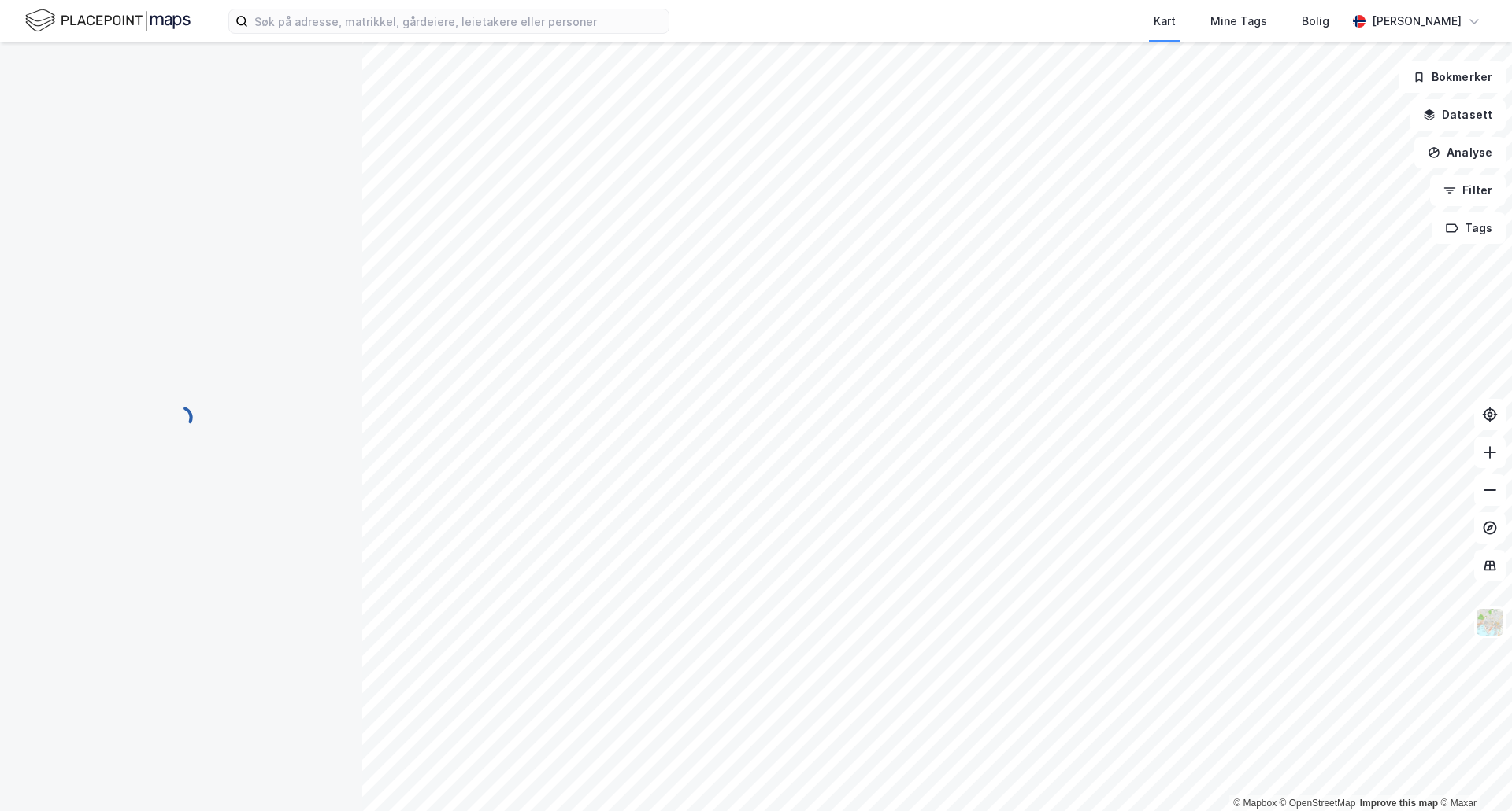
scroll to position [3, 0]
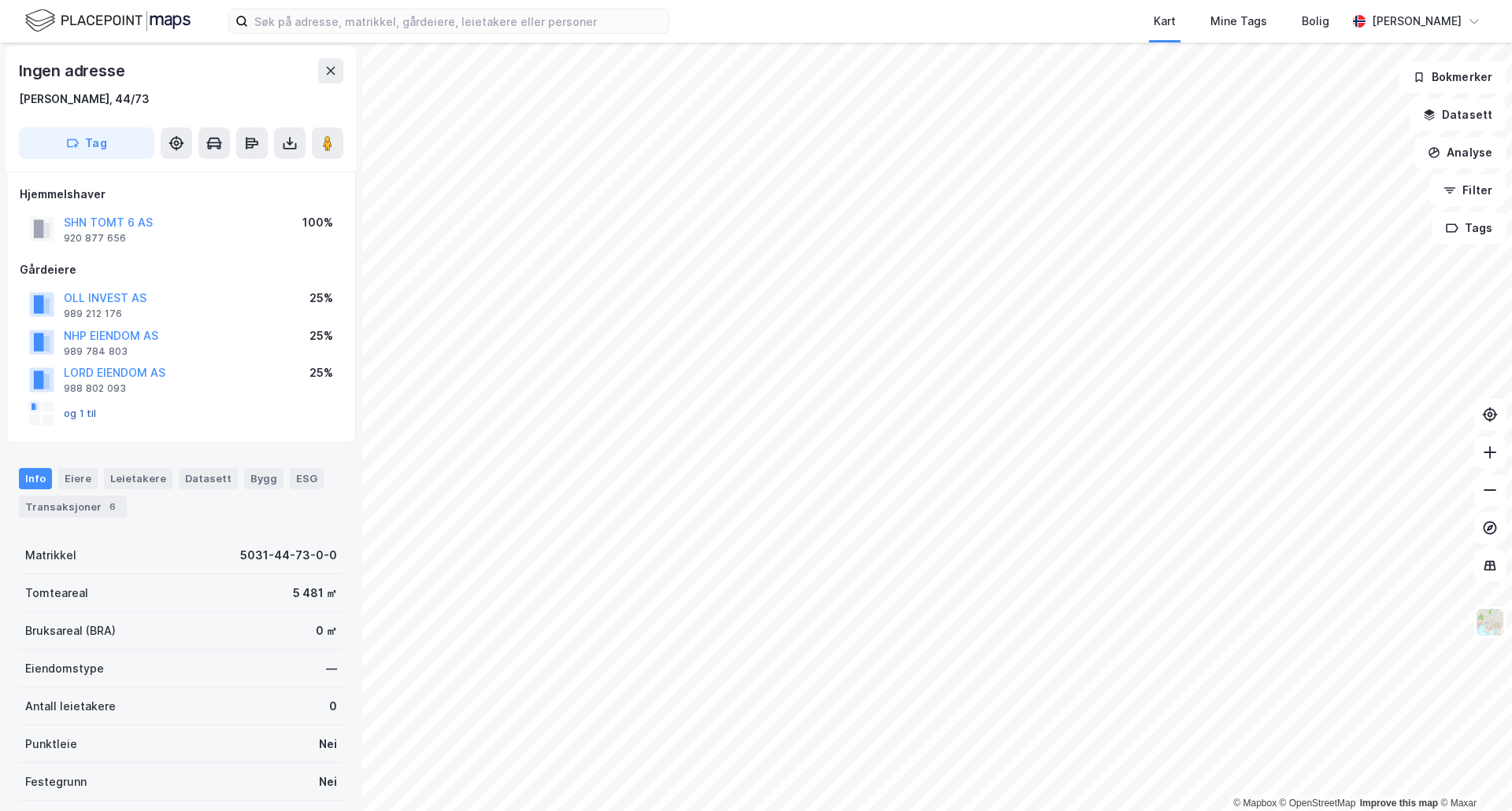
click at [0, 0] on button "og 1 til" at bounding box center [0, 0] width 0 height 0
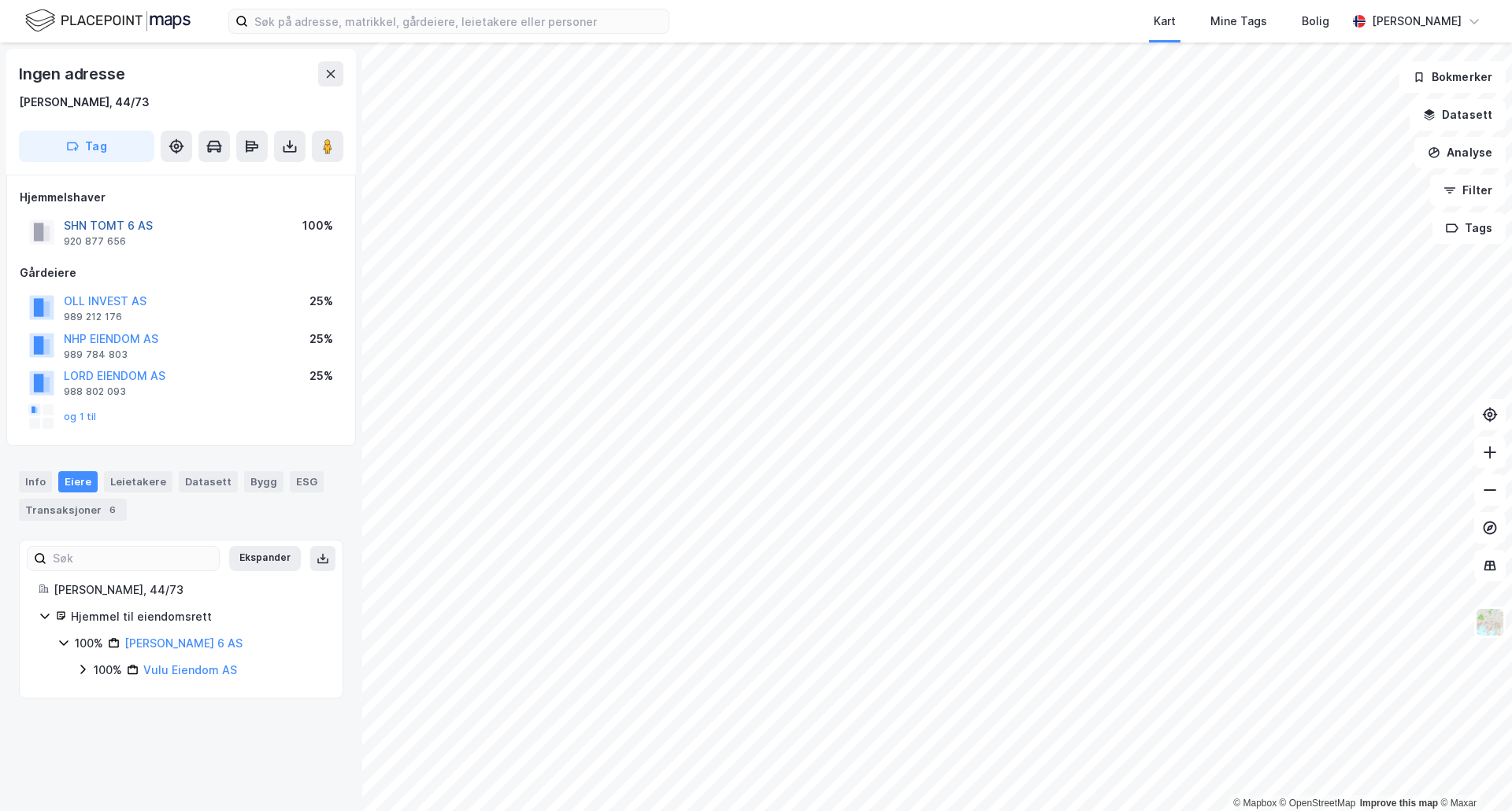
click at [0, 0] on button "SHN TOMT 6 AS" at bounding box center [0, 0] width 0 height 0
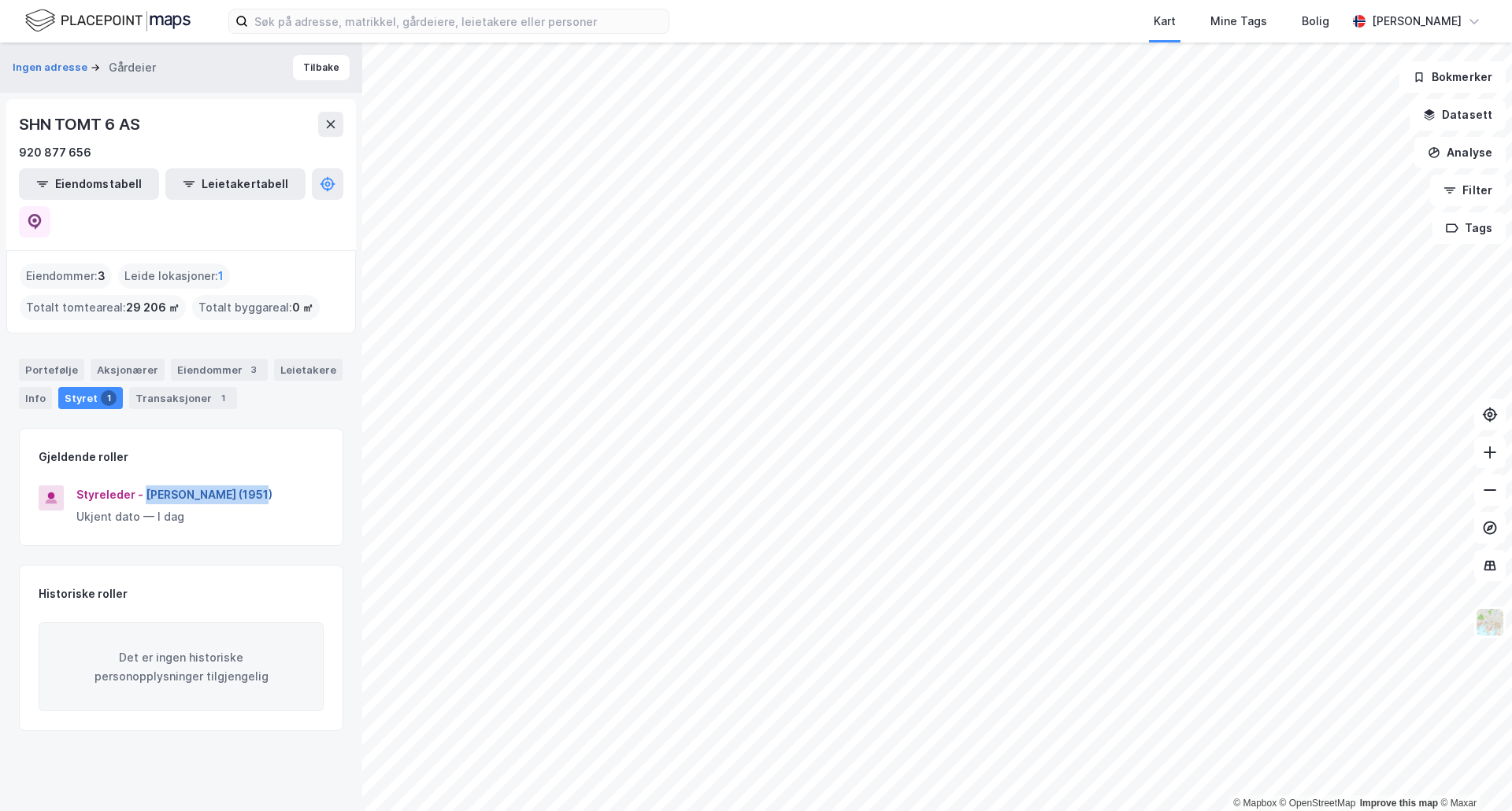
drag, startPoint x: 256, startPoint y: 454, endPoint x: 145, endPoint y: 456, distance: 111.0
click at [145, 486] on div "Styreleder - [PERSON_NAME] (1951)" at bounding box center [200, 495] width 247 height 19
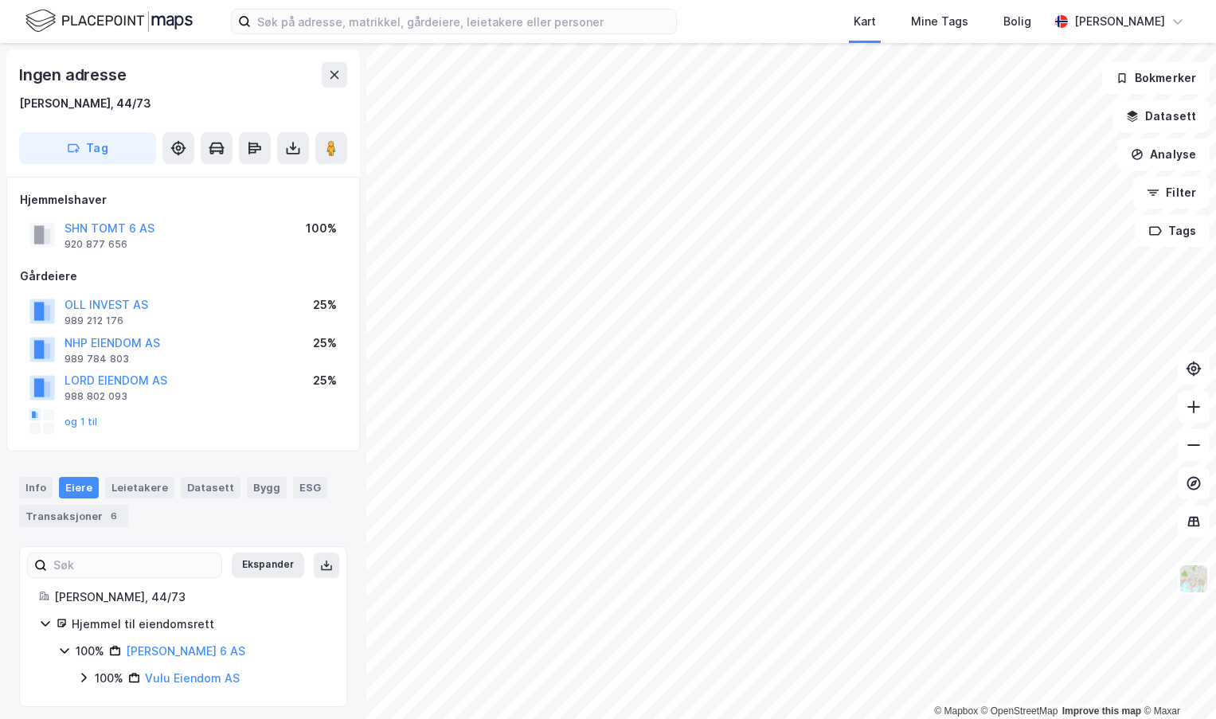
scroll to position [3, 0]
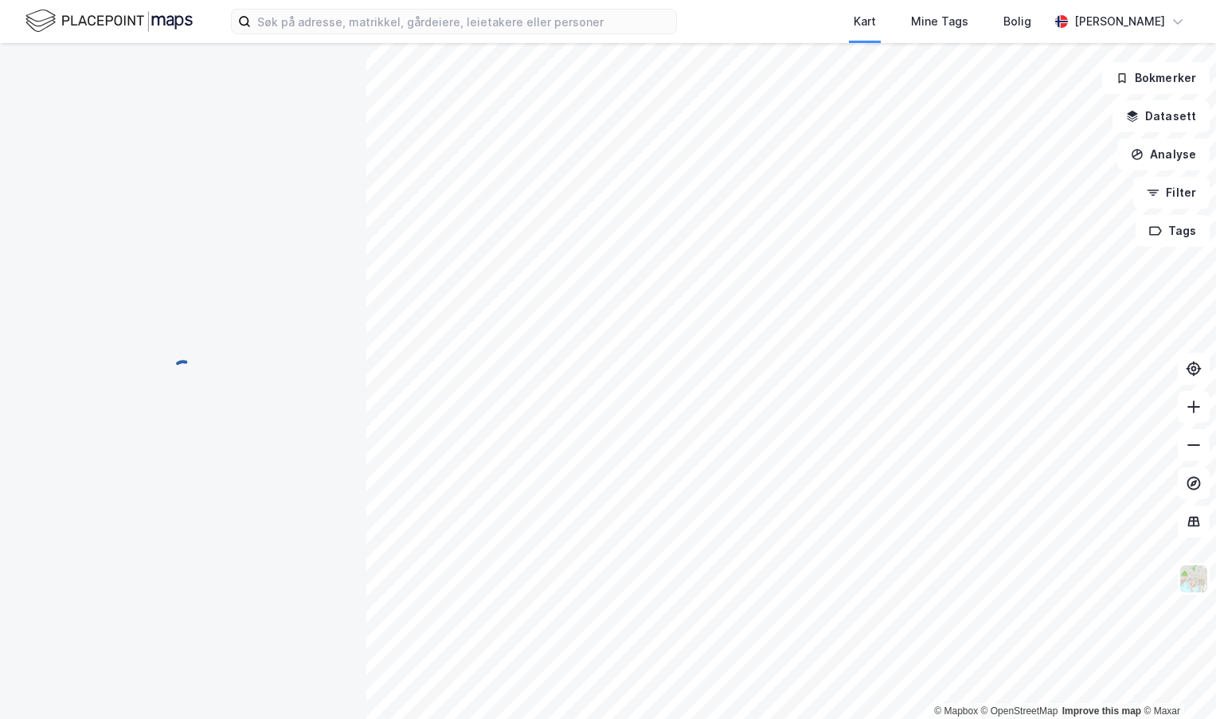
scroll to position [3, 0]
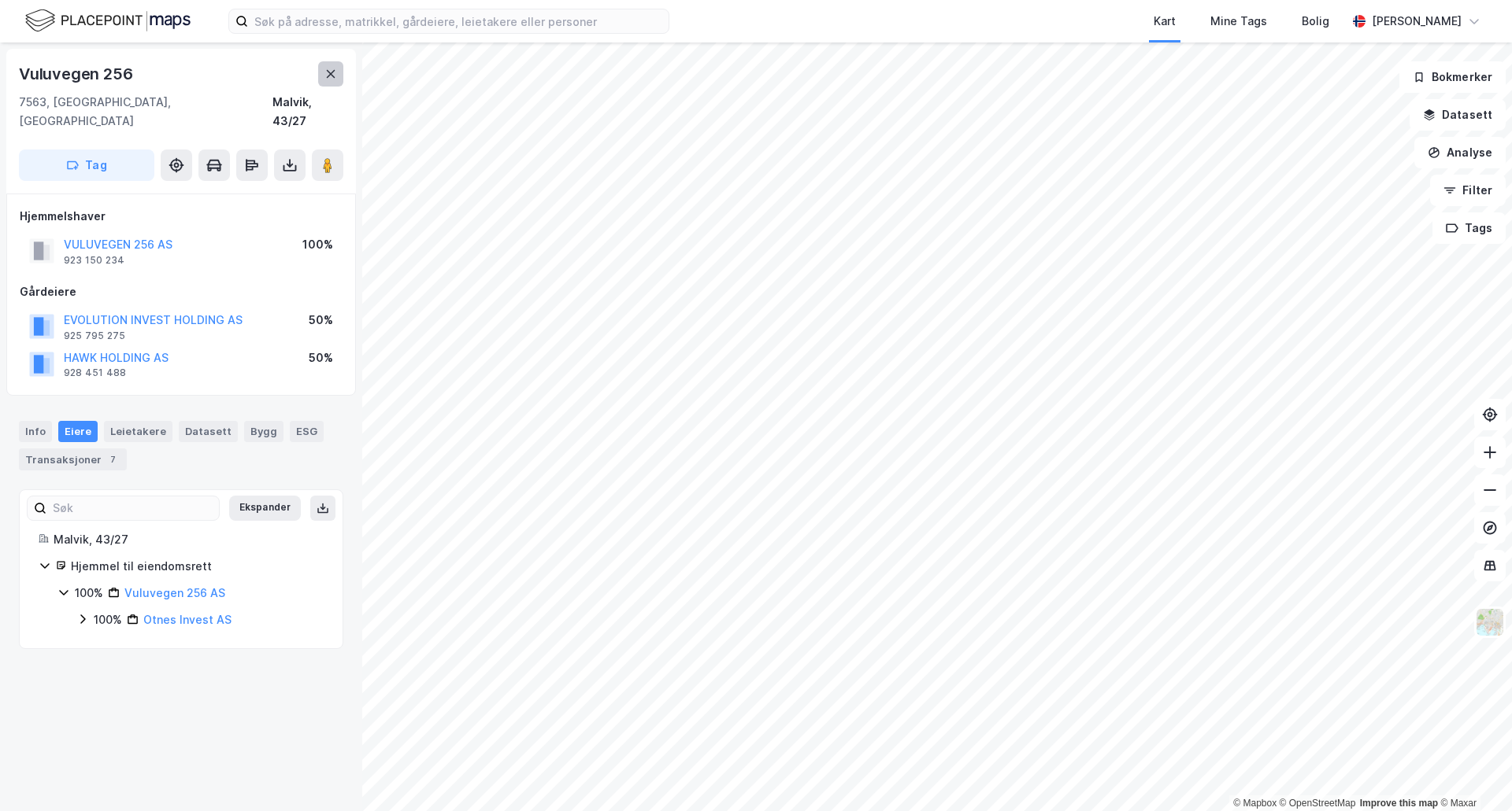
click at [337, 76] on button at bounding box center [330, 73] width 25 height 25
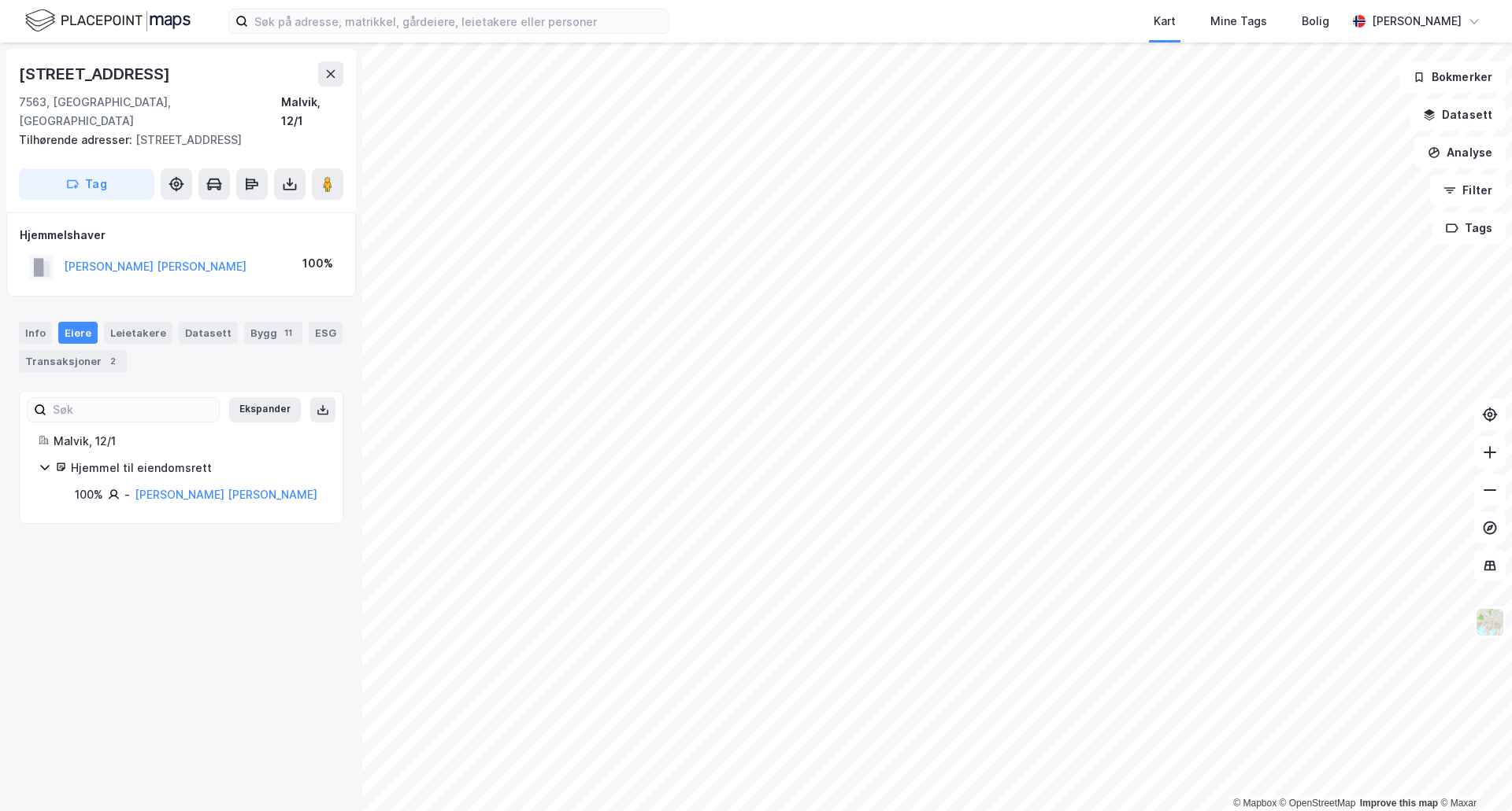
click at [1511, 330] on html "Kart Mine Tags [PERSON_NAME] [PERSON_NAME] © Mapbox © OpenStreetMap Improve thi…" at bounding box center [756, 405] width 1512 height 811
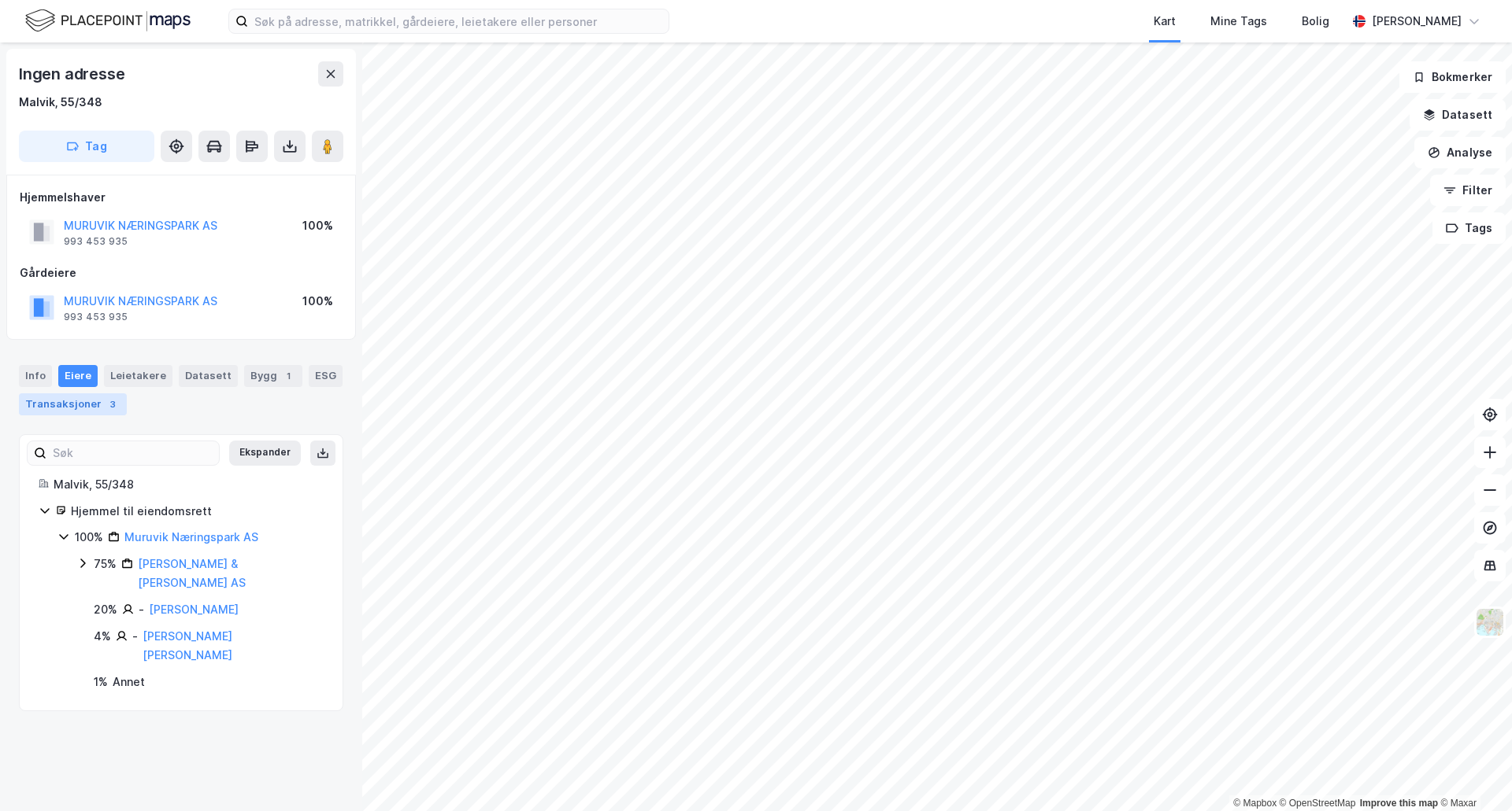
click at [87, 408] on div "Transaksjoner 3" at bounding box center [72, 404] width 108 height 22
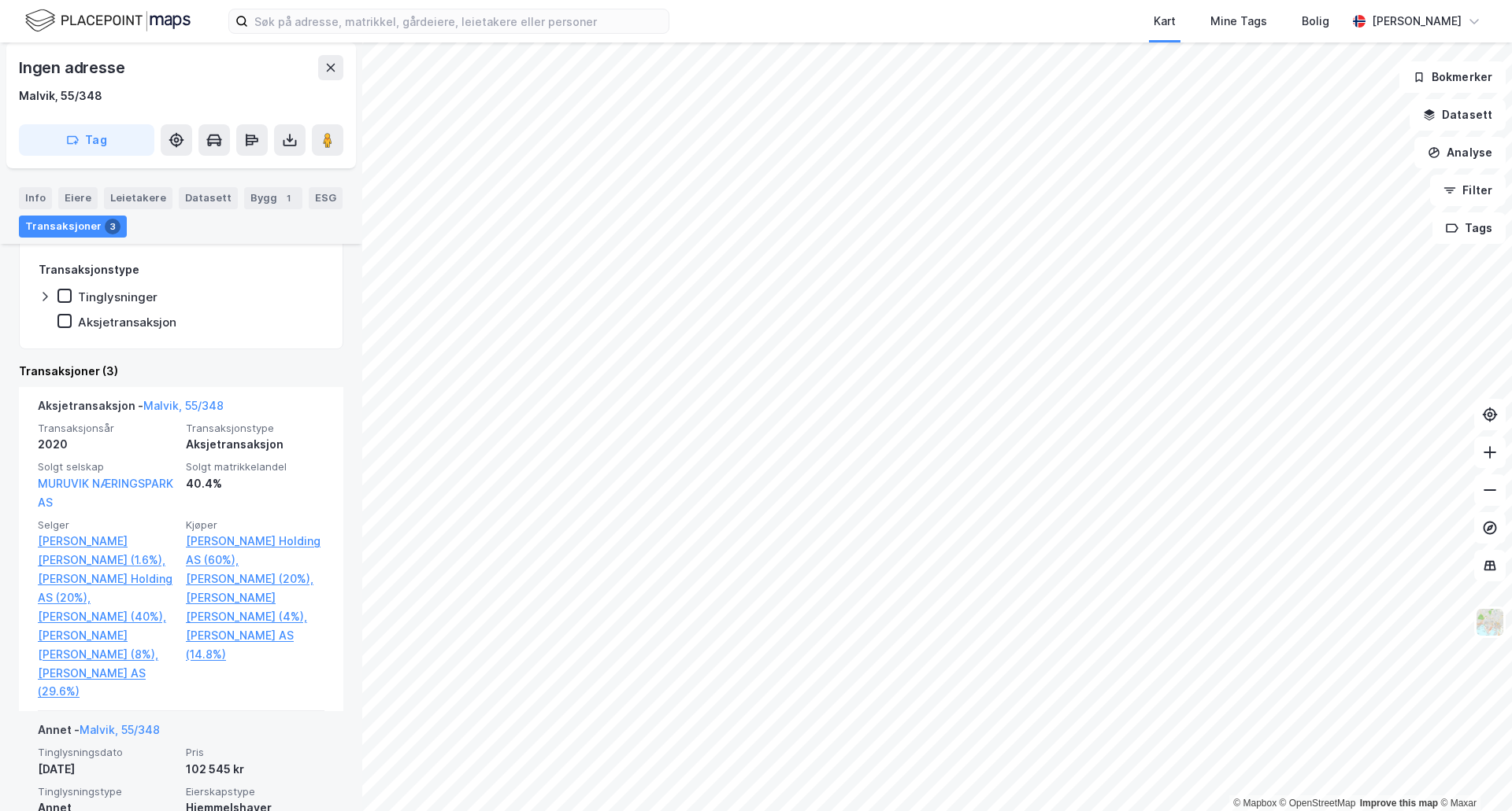
scroll to position [158, 0]
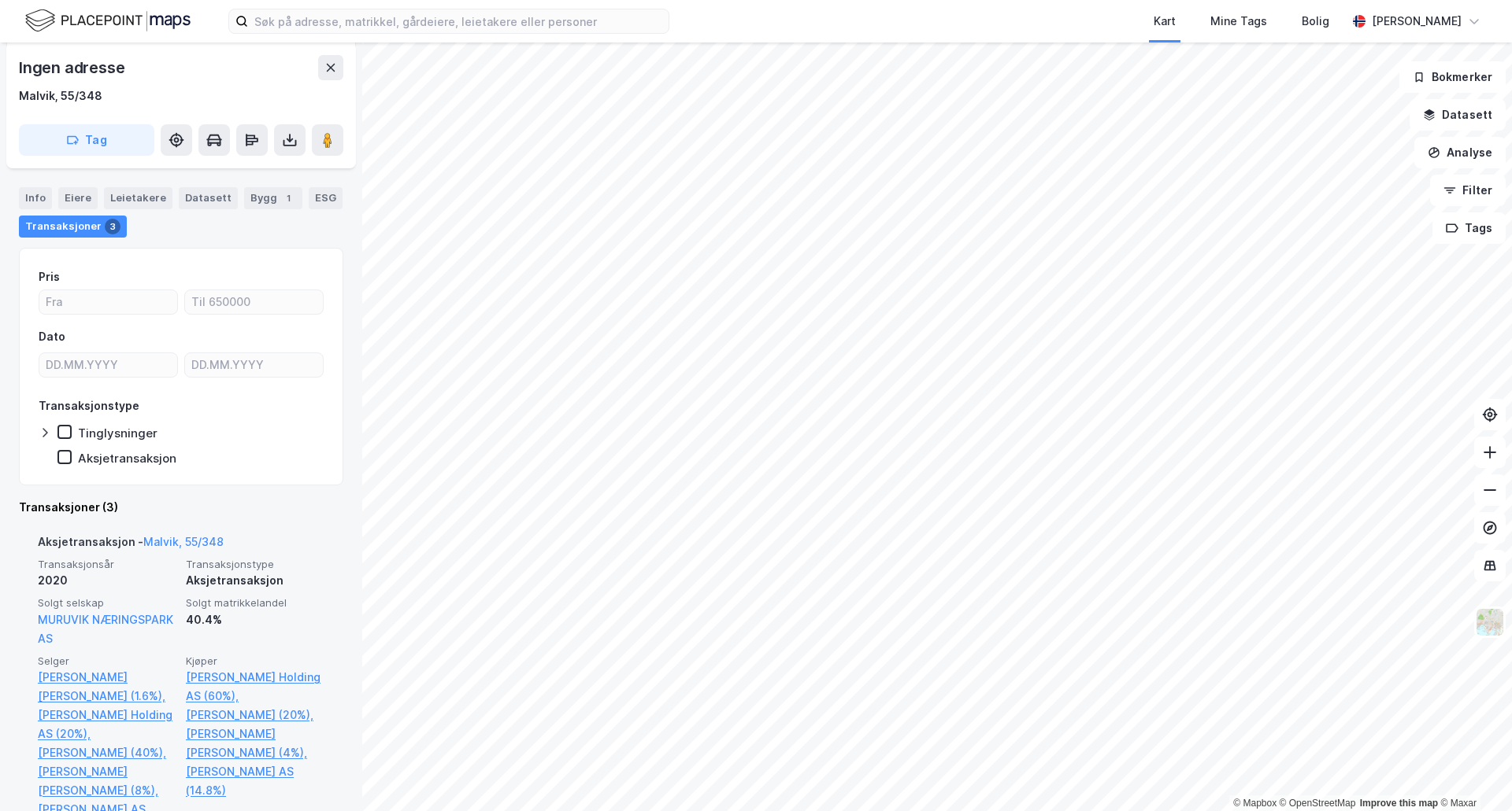
scroll to position [236, 0]
